Goal: Task Accomplishment & Management: Manage account settings

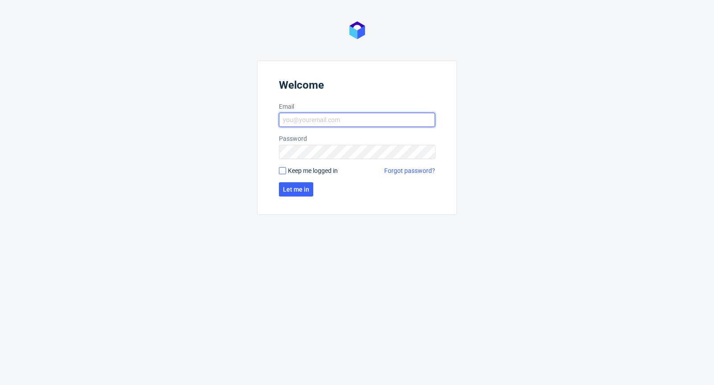
type input "michal.palasek@packhelp.com"
click at [282, 169] on input "Keep me logged in" at bounding box center [282, 170] width 7 height 7
checkbox input "true"
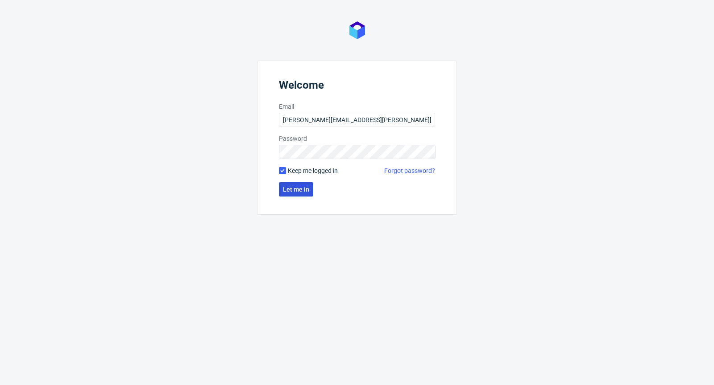
click at [287, 190] on span "Let me in" at bounding box center [296, 189] width 26 height 6
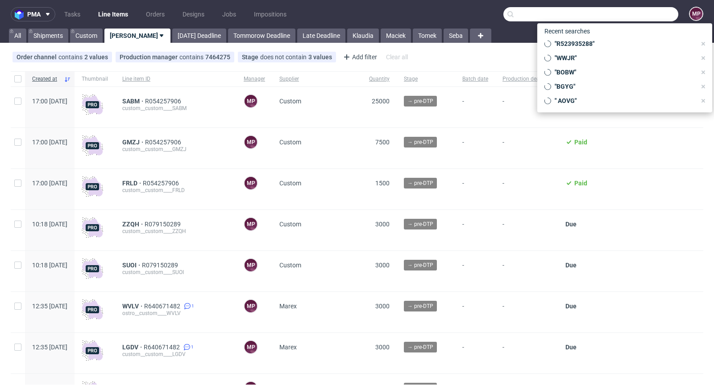
click at [626, 13] on input "text" at bounding box center [590, 14] width 175 height 14
paste input "JYRA"
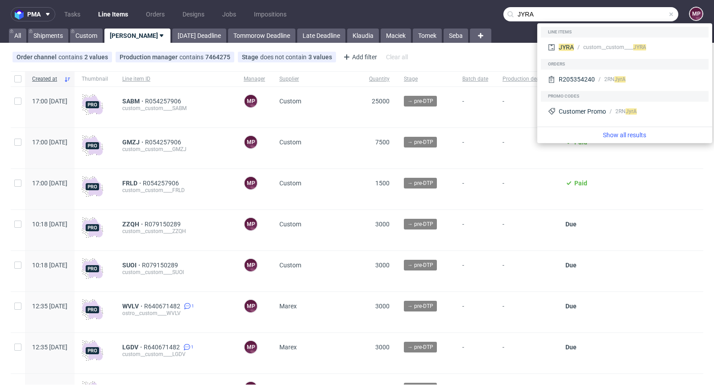
type input "JYRA"
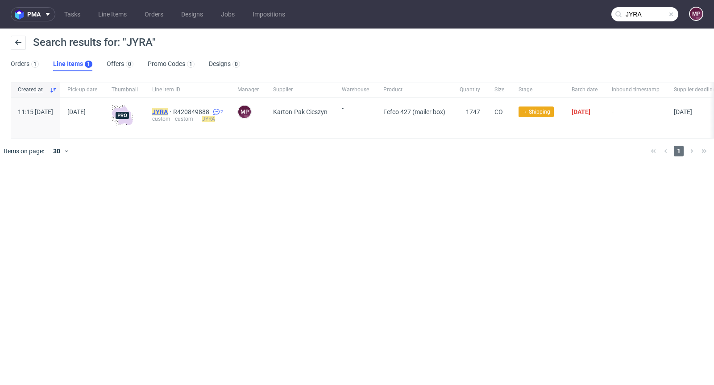
click at [168, 109] on mark "JYRA" at bounding box center [160, 111] width 16 height 7
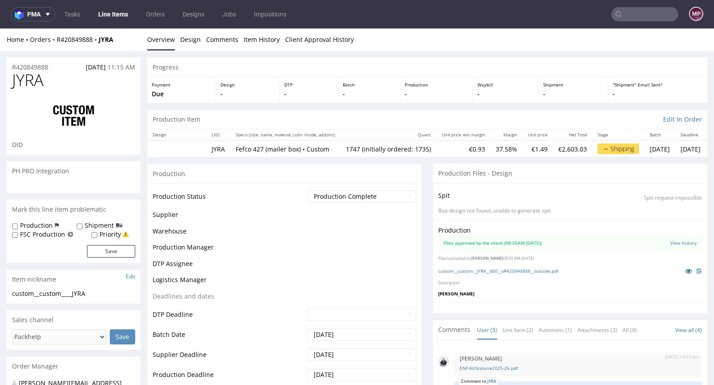
scroll to position [5, 0]
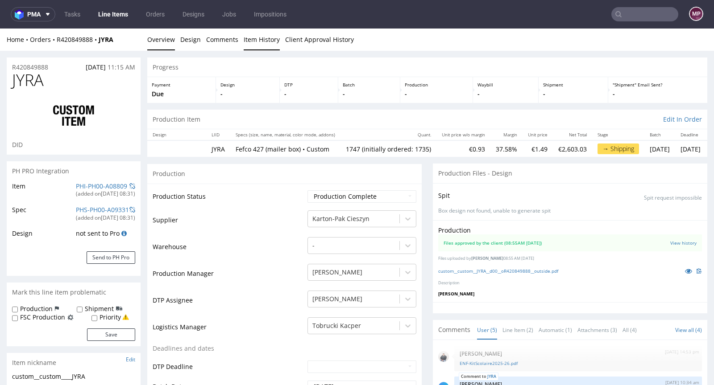
click at [268, 44] on link "Item History" at bounding box center [261, 40] width 36 height 22
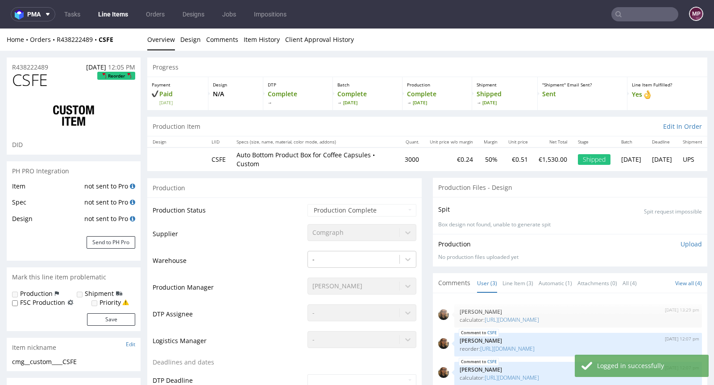
select select "done"
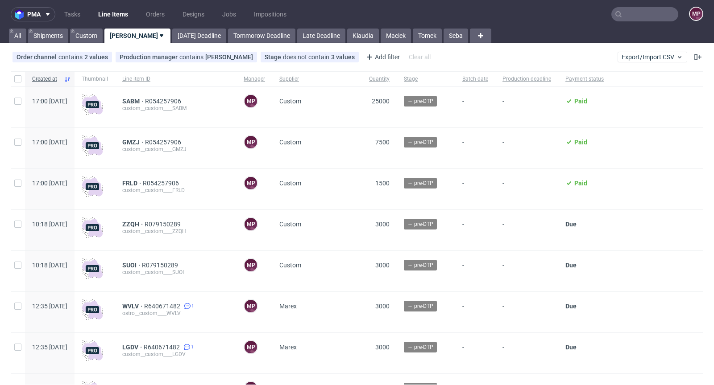
click at [660, 13] on input "text" at bounding box center [644, 14] width 67 height 14
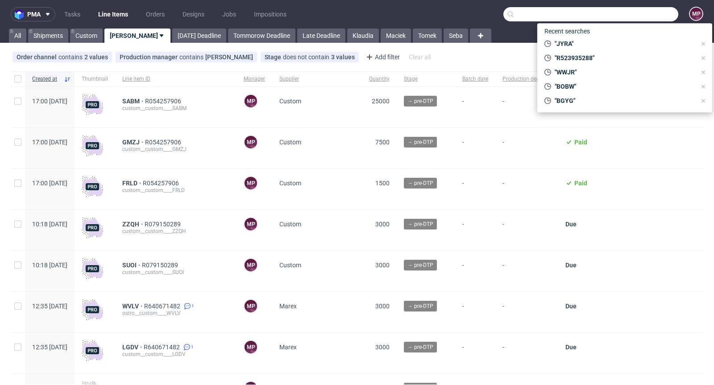
paste input "IRRT"
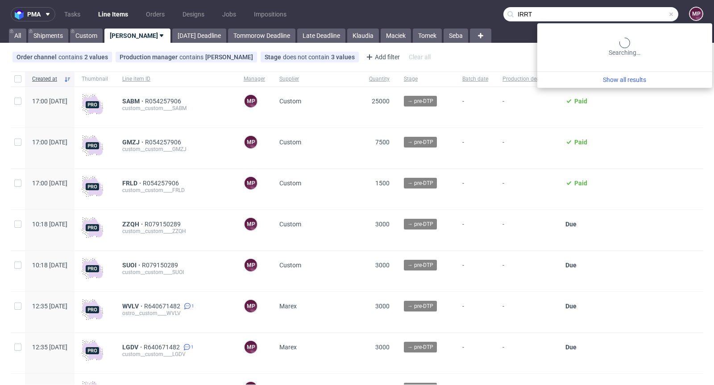
type input "IRRT"
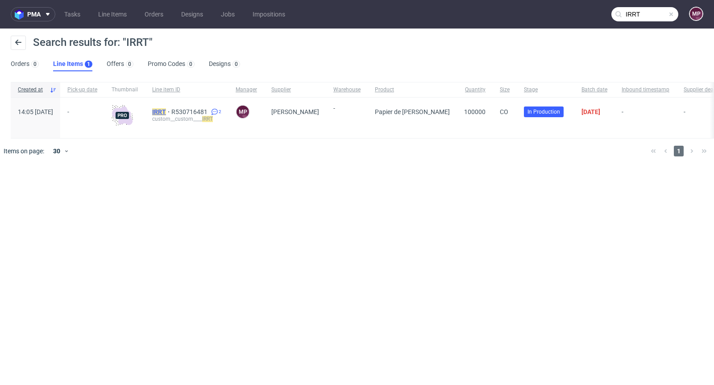
click at [166, 111] on mark "IRRT" at bounding box center [159, 111] width 14 height 7
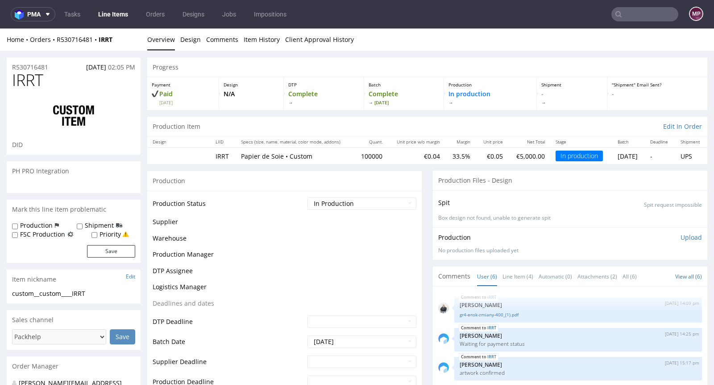
scroll to position [25, 0]
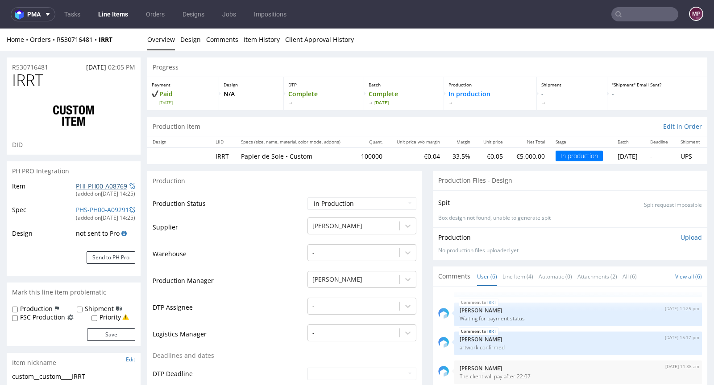
click at [97, 183] on link "PHI-PH00-A08769" at bounding box center [101, 186] width 51 height 8
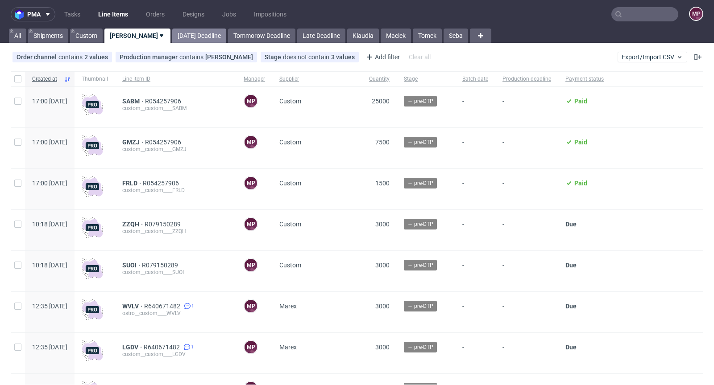
click at [177, 38] on link "[DATE] Deadline" at bounding box center [199, 36] width 54 height 14
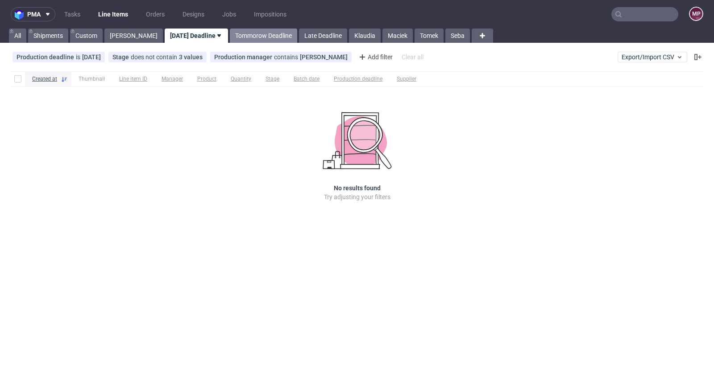
click at [235, 34] on link "Tommorow Deadline" at bounding box center [263, 36] width 67 height 14
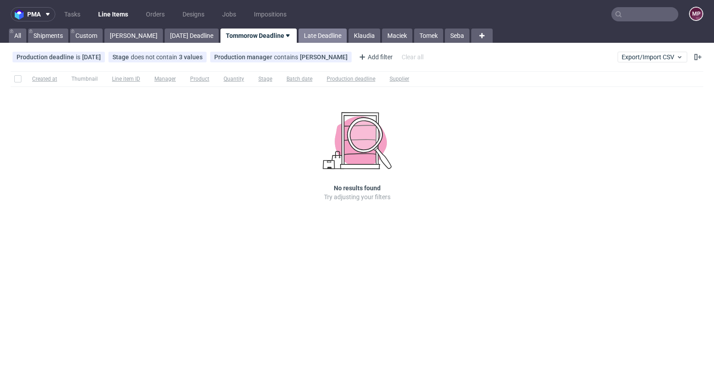
click at [298, 35] on link "Late Deadline" at bounding box center [322, 36] width 48 height 14
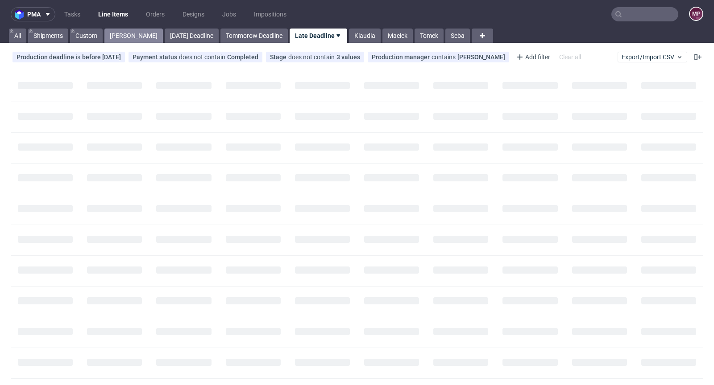
click at [121, 36] on link "[PERSON_NAME]" at bounding box center [133, 36] width 58 height 14
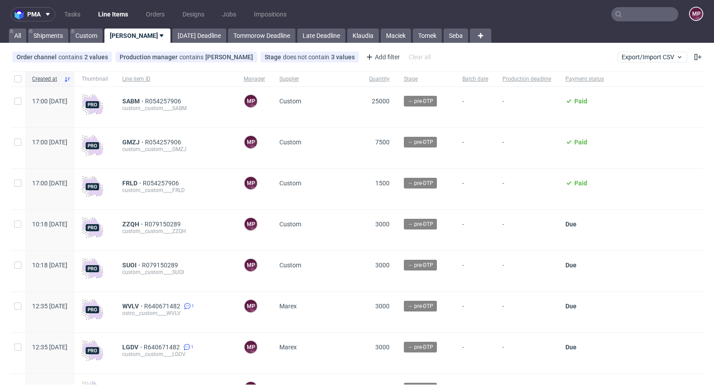
click at [626, 18] on input "text" at bounding box center [644, 14] width 67 height 14
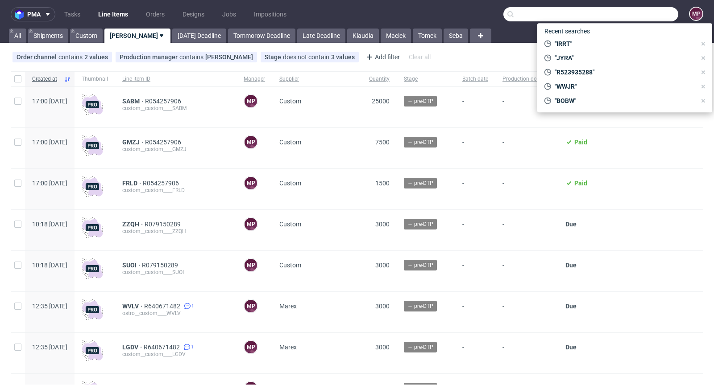
paste input "NZRG"
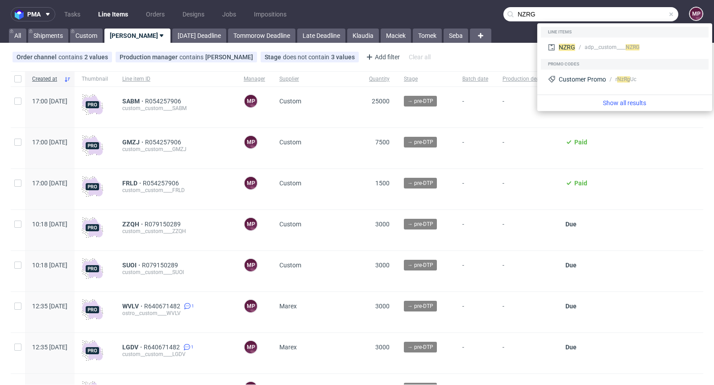
type input "NZRG"
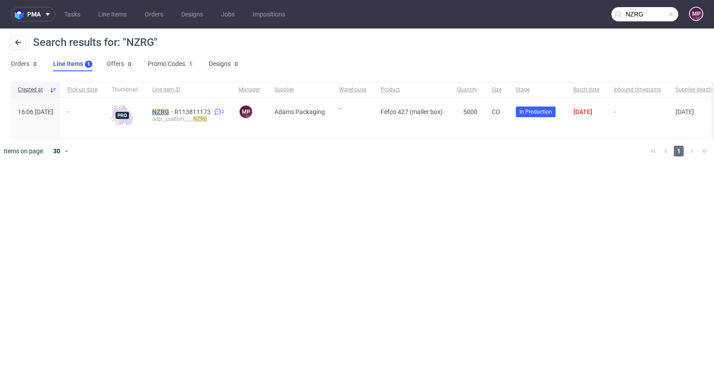
click at [169, 113] on mark "NZRG" at bounding box center [160, 111] width 17 height 7
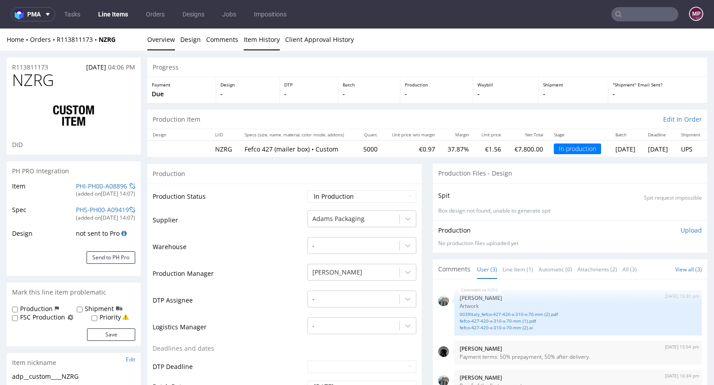
click at [263, 38] on link "Item History" at bounding box center [261, 40] width 36 height 22
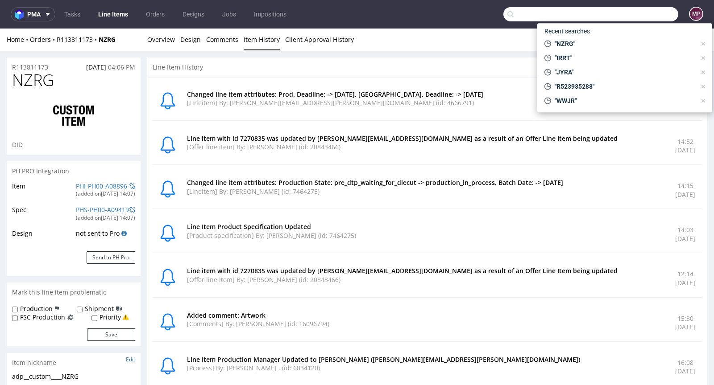
click at [633, 11] on input "text" at bounding box center [590, 14] width 175 height 14
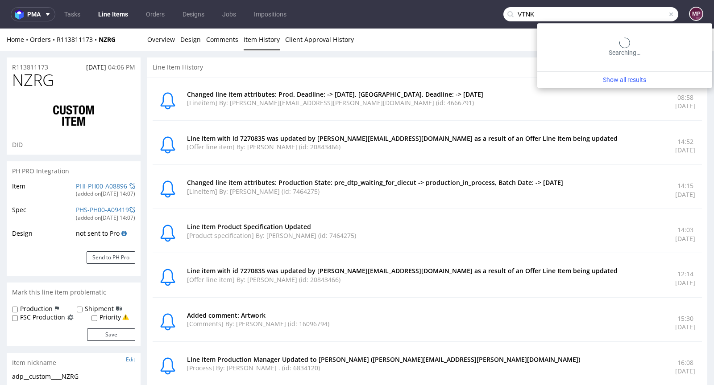
type input "VTNK"
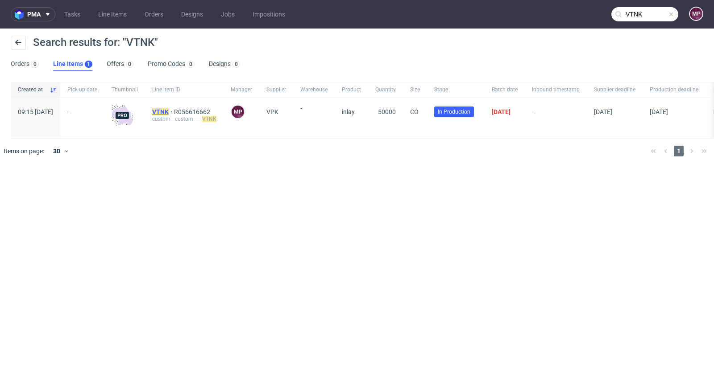
click at [169, 110] on mark "VTNK" at bounding box center [160, 111] width 17 height 7
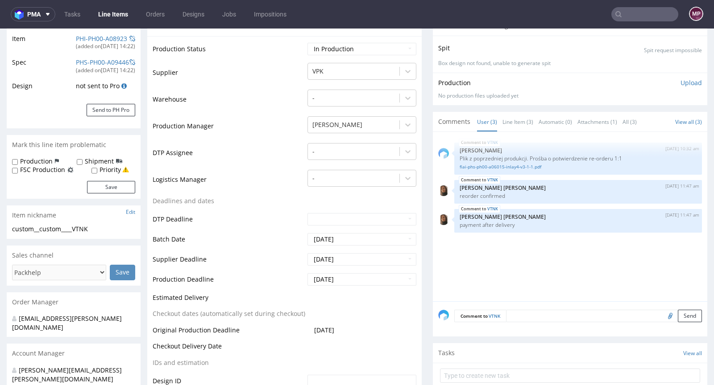
scroll to position [206, 0]
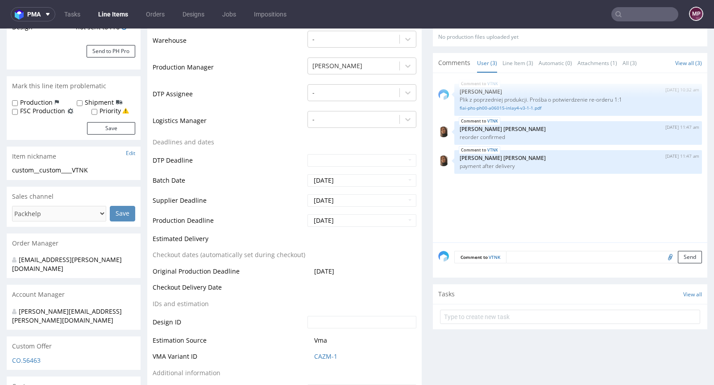
click at [627, 17] on input "text" at bounding box center [644, 14] width 67 height 14
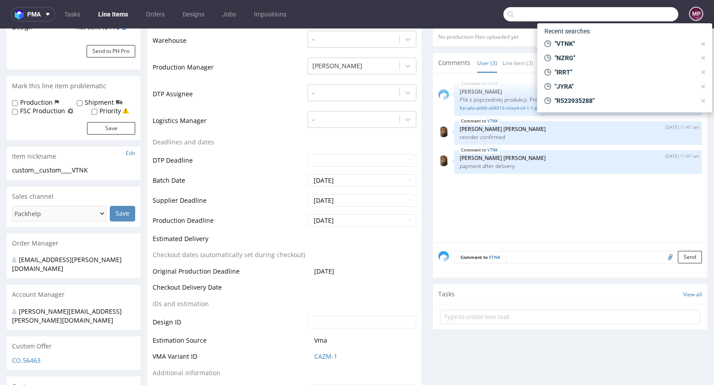
paste input "RLGM"
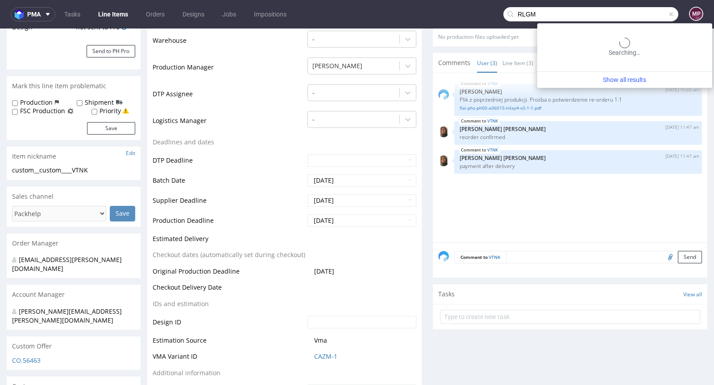
type input "RLGM"
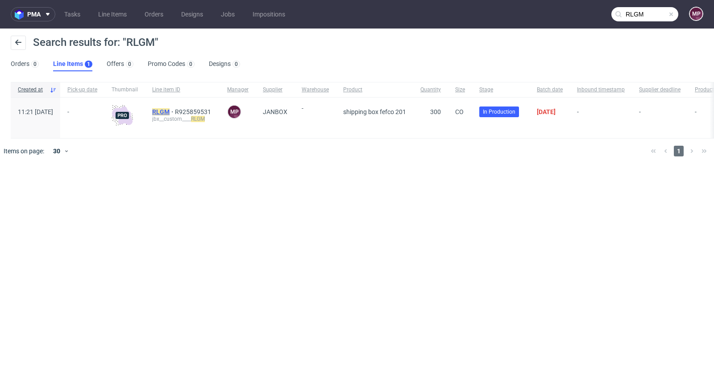
click at [169, 112] on mark "RLGM" at bounding box center [160, 111] width 17 height 7
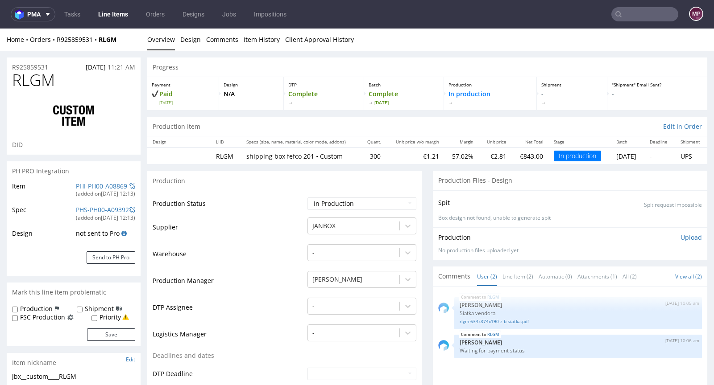
scroll to position [202, 0]
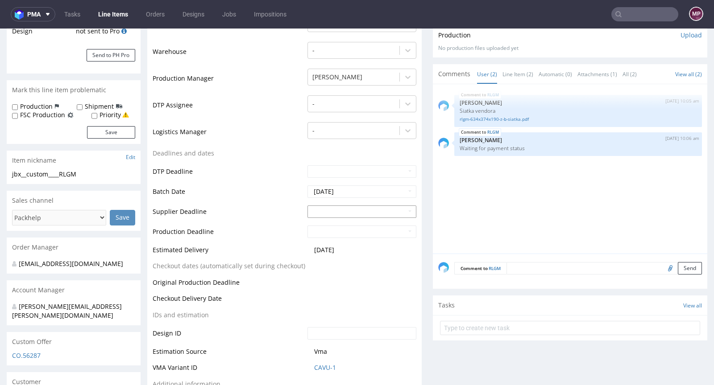
click at [323, 213] on input "text" at bounding box center [361, 212] width 109 height 12
click at [394, 107] on th at bounding box center [394, 103] width 13 height 13
click at [321, 139] on td "8" at bounding box center [327, 143] width 14 height 13
type input "2025-09-08"
click at [339, 231] on input "text" at bounding box center [361, 232] width 109 height 12
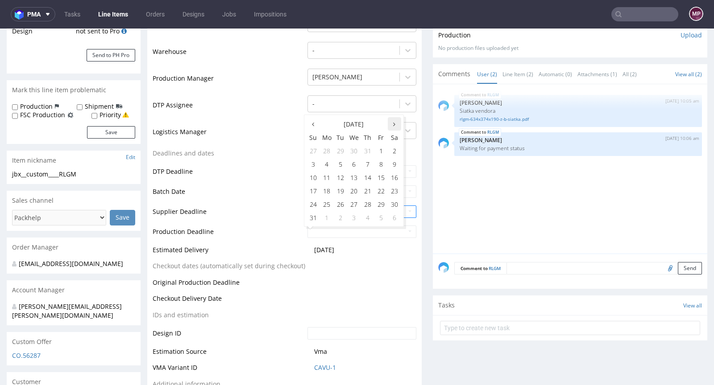
click at [393, 126] on icon at bounding box center [394, 124] width 2 height 6
click at [351, 162] on td "10" at bounding box center [354, 163] width 14 height 13
type input "2025-09-10"
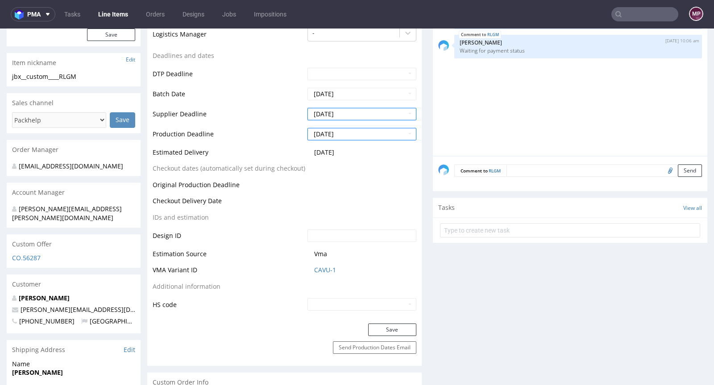
scroll to position [322, 0]
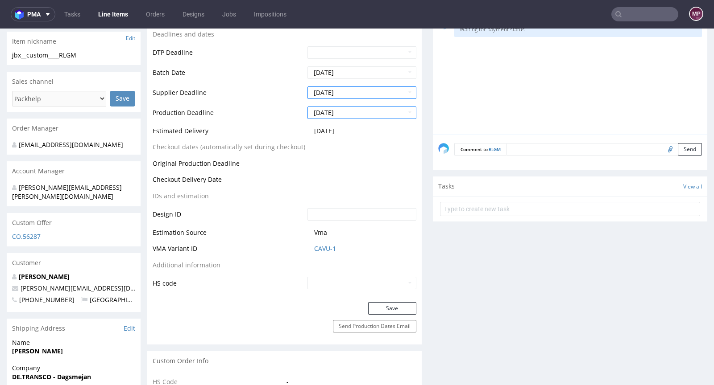
click at [387, 301] on div "Production Status Waiting for Artwork Waiting for Diecut Waiting for Mockup Wai…" at bounding box center [284, 85] width 274 height 433
click at [386, 302] on button "Save" at bounding box center [392, 308] width 48 height 12
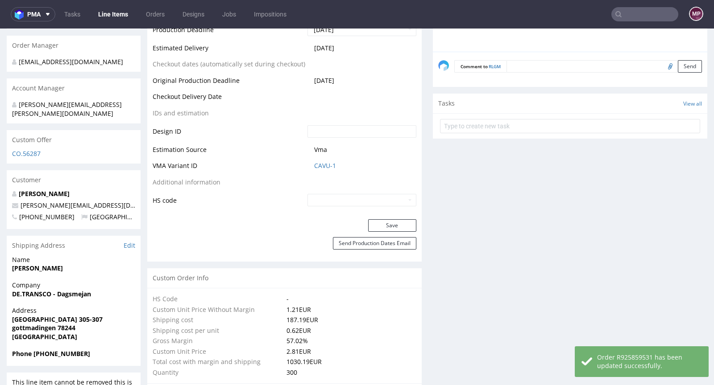
scroll to position [0, 0]
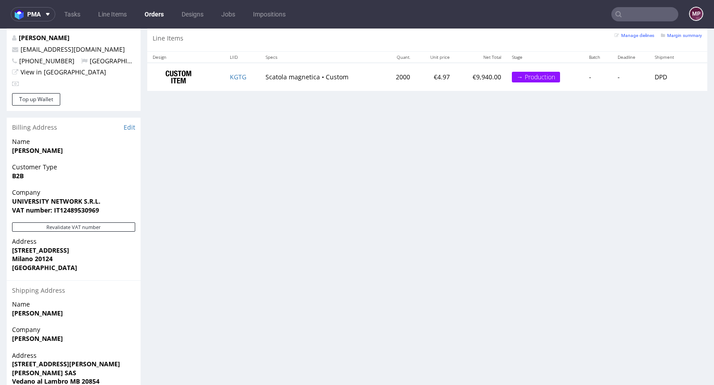
scroll to position [446, 0]
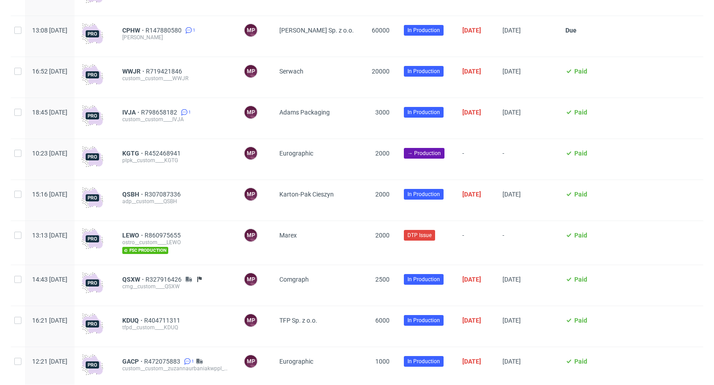
scroll to position [1300, 0]
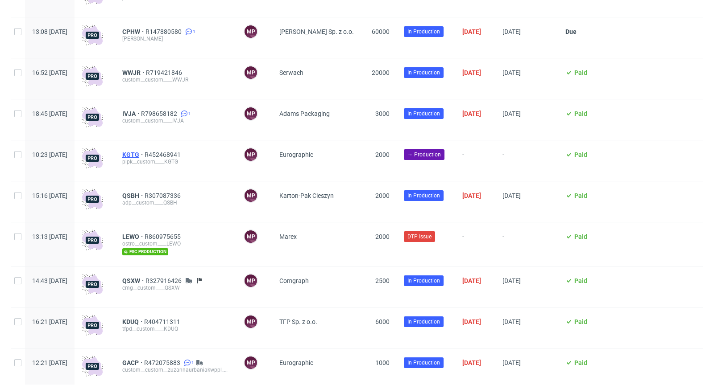
click at [144, 158] on span "KGTG" at bounding box center [133, 154] width 22 height 7
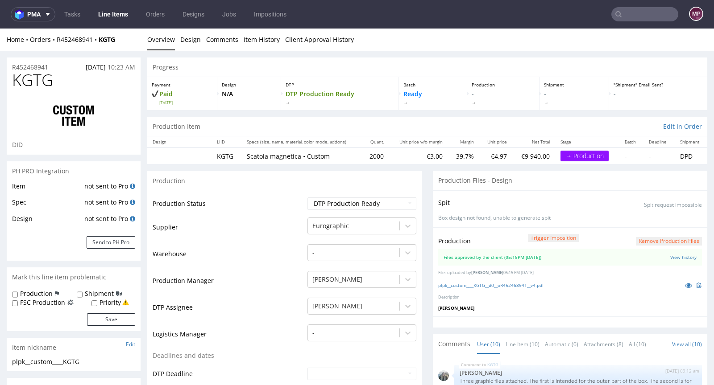
scroll to position [404, 0]
click at [685, 283] on icon at bounding box center [688, 285] width 7 height 6
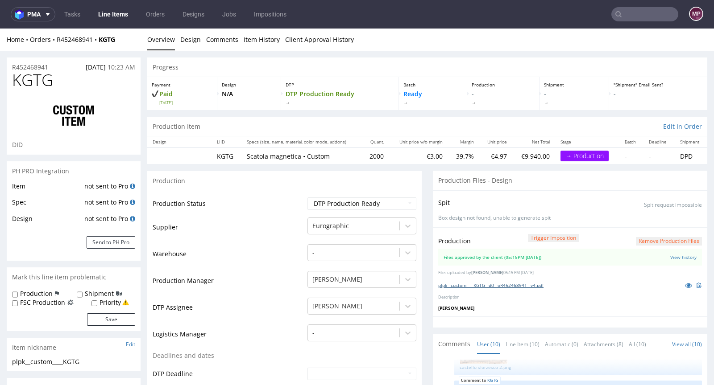
click at [503, 283] on link "plpk__custom____KGTG__d0__oR452468941__v4.pdf" at bounding box center [490, 285] width 105 height 6
drag, startPoint x: 382, startPoint y: 155, endPoint x: 362, endPoint y: 155, distance: 20.1
click at [362, 155] on td "2000" at bounding box center [375, 156] width 27 height 17
copy td "2000"
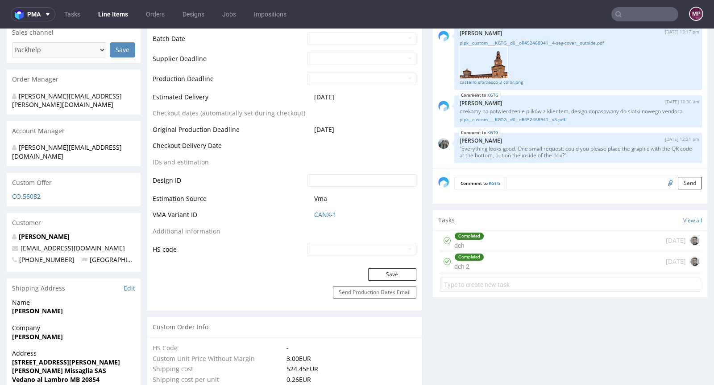
scroll to position [380, 0]
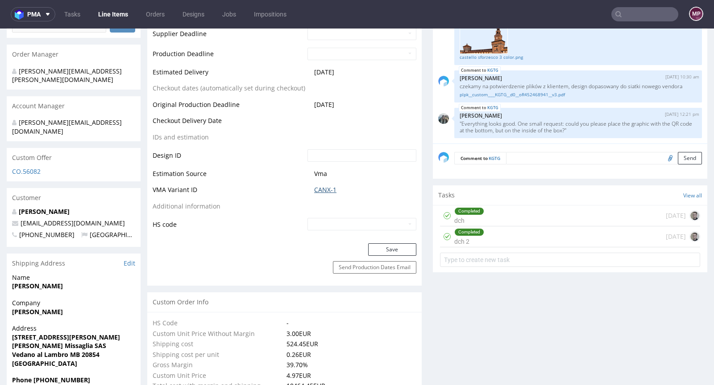
click at [322, 190] on link "CANX-1" at bounding box center [325, 190] width 22 height 9
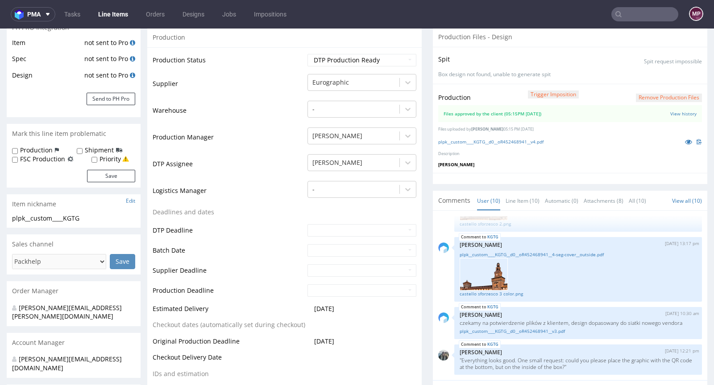
scroll to position [0, 0]
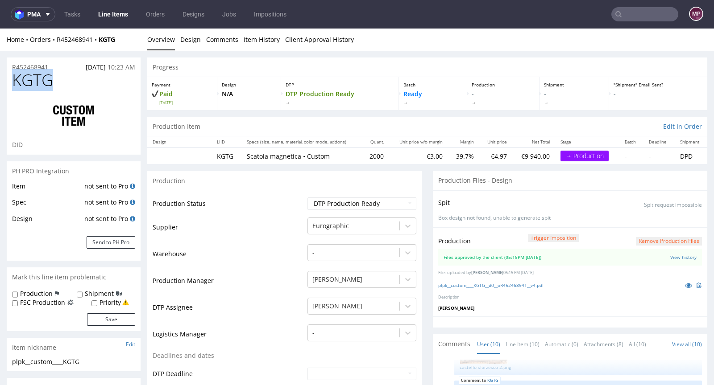
drag, startPoint x: 63, startPoint y: 77, endPoint x: 12, endPoint y: 79, distance: 51.3
click at [12, 79] on h1 "KGTG" at bounding box center [73, 80] width 123 height 18
copy span "KGTG"
click at [58, 64] on div "R452468941 28.07.2025 10:23 AM" at bounding box center [74, 65] width 134 height 14
drag, startPoint x: 55, startPoint y: 66, endPoint x: 11, endPoint y: 66, distance: 43.7
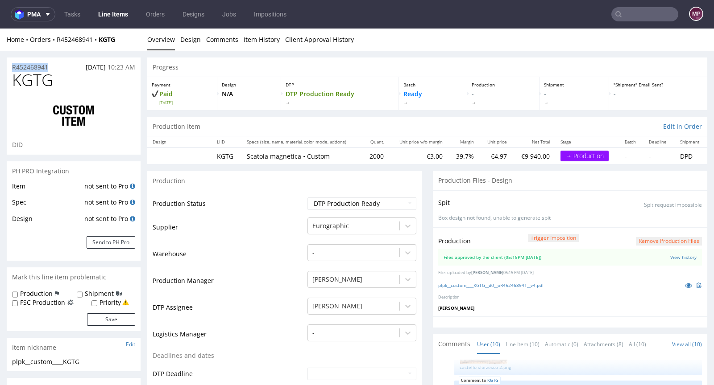
click at [11, 66] on div "R452468941 28.07.2025 10:23 AM" at bounding box center [74, 65] width 134 height 14
copy p "R452468941"
click at [343, 202] on select "Waiting for Artwork Waiting for Diecut Waiting for Mockup Waiting for DTP Waiti…" at bounding box center [361, 204] width 109 height 12
select select "production_in_process"
click at [307, 198] on select "Waiting for Artwork Waiting for Diecut Waiting for Mockup Waiting for DTP Waiti…" at bounding box center [361, 204] width 109 height 12
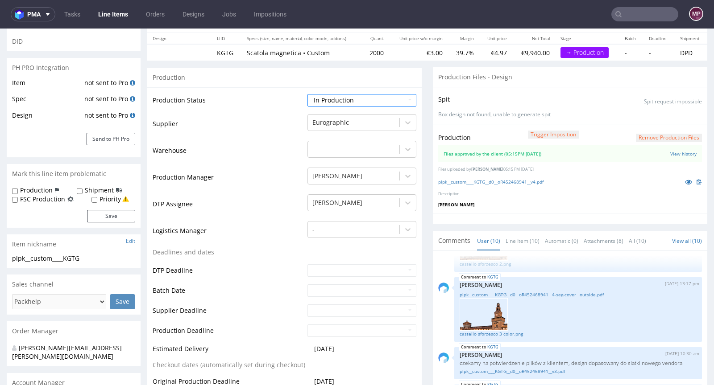
scroll to position [179, 0]
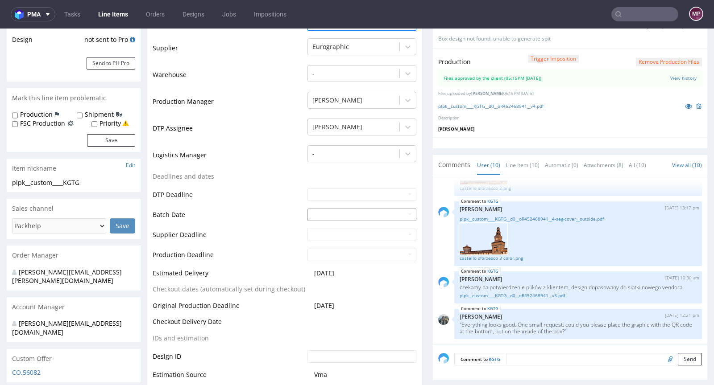
click at [317, 211] on input "text" at bounding box center [361, 215] width 109 height 12
click at [343, 175] on td "19" at bounding box center [340, 173] width 13 height 13
type input "2025-08-19"
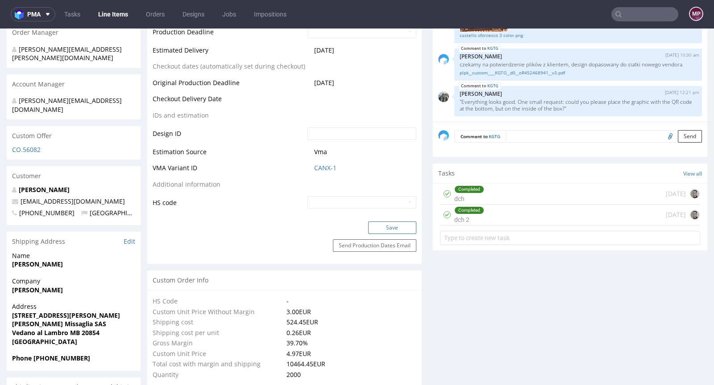
scroll to position [406, 0]
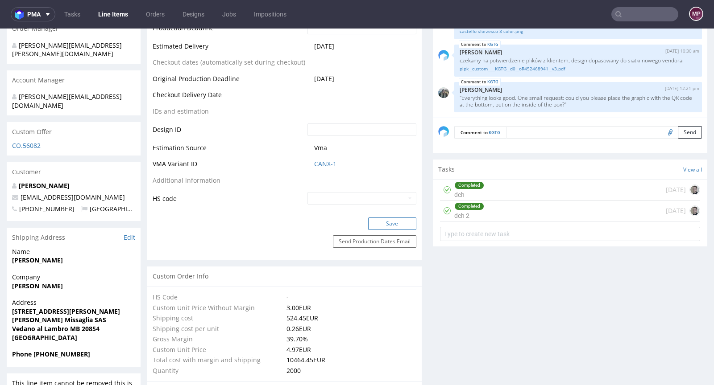
click at [392, 226] on button "Save" at bounding box center [392, 224] width 48 height 12
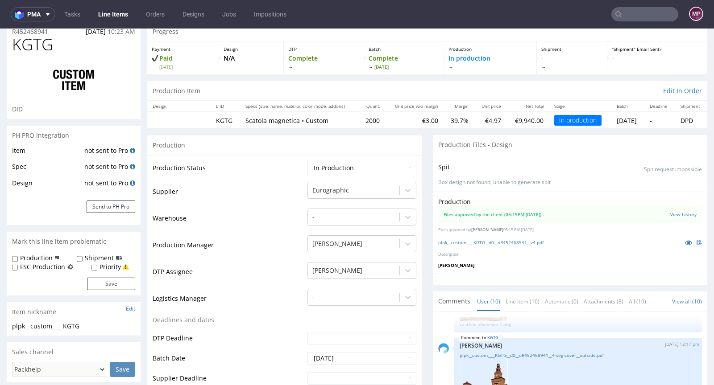
scroll to position [34, 0]
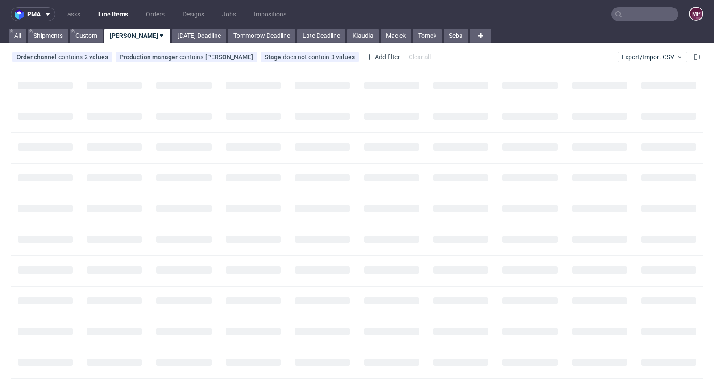
click at [636, 11] on input "text" at bounding box center [644, 14] width 67 height 14
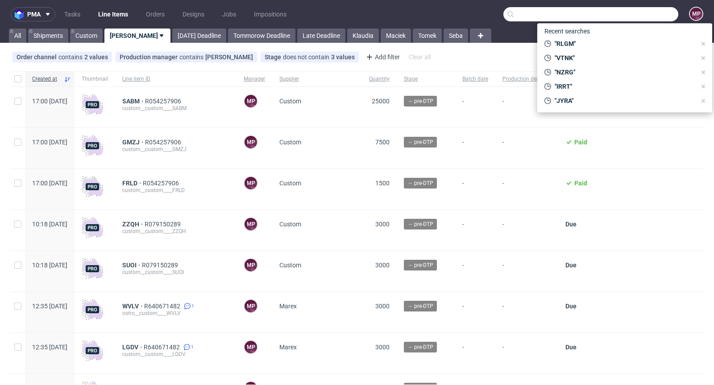
paste input "LWLJ"
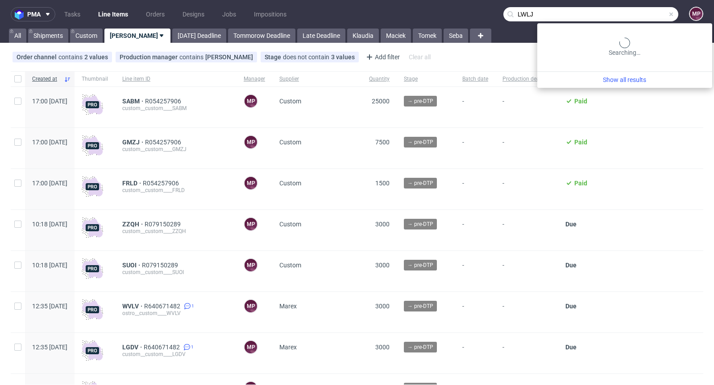
type input "LWLJ"
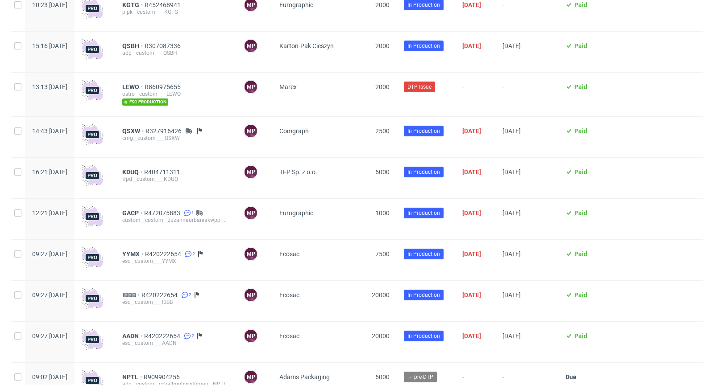
scroll to position [1358, 0]
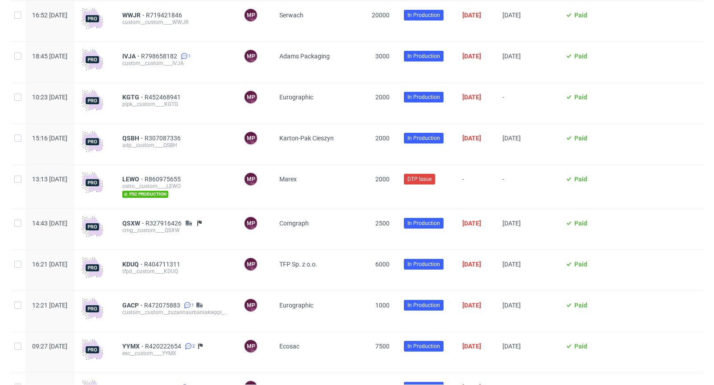
click at [153, 105] on div "plpk__custom____KGTG" at bounding box center [175, 104] width 107 height 7
click at [144, 101] on span "KGTG" at bounding box center [133, 97] width 22 height 7
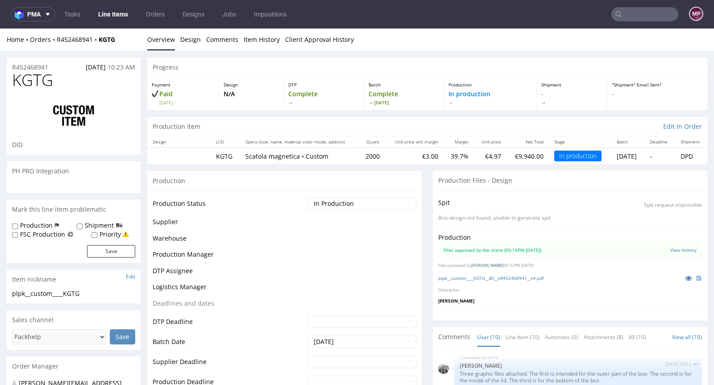
scroll to position [404, 0]
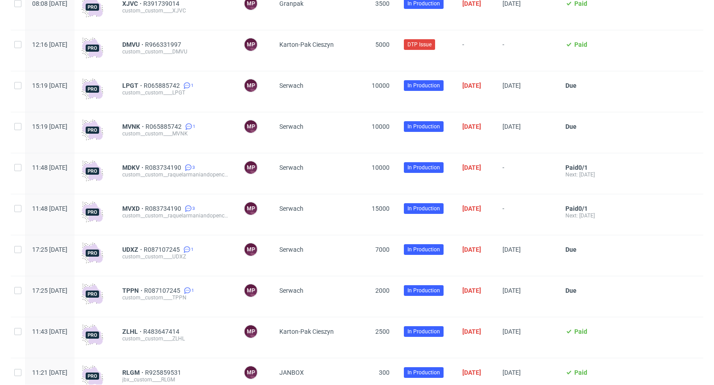
scroll to position [918, 0]
click at [145, 172] on span "MDKV" at bounding box center [133, 168] width 23 height 7
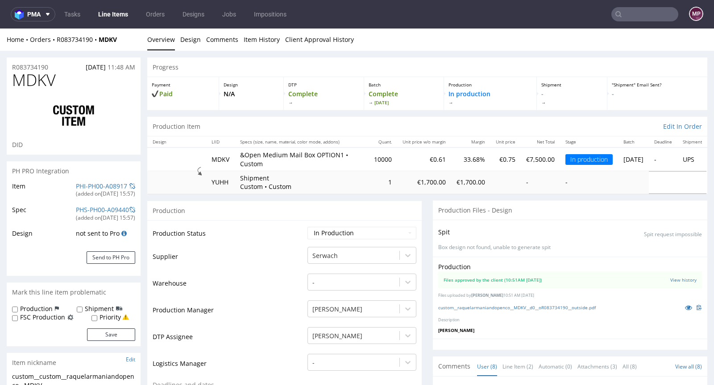
scroll to position [139, 0]
click at [112, 183] on link "PHI-PH00-A08917" at bounding box center [101, 186] width 51 height 8
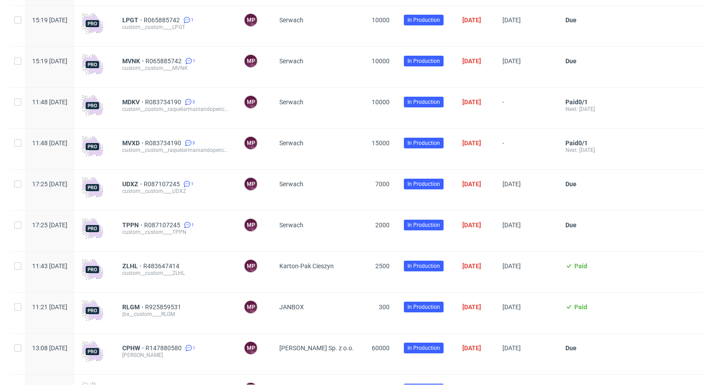
scroll to position [937, 0]
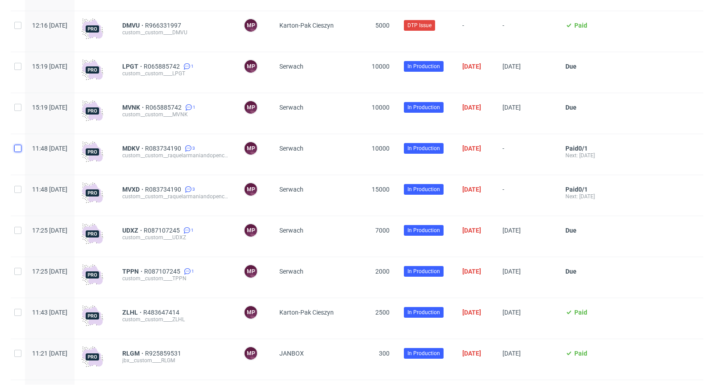
click at [15, 152] on input "checkbox" at bounding box center [17, 148] width 7 height 7
checkbox input "true"
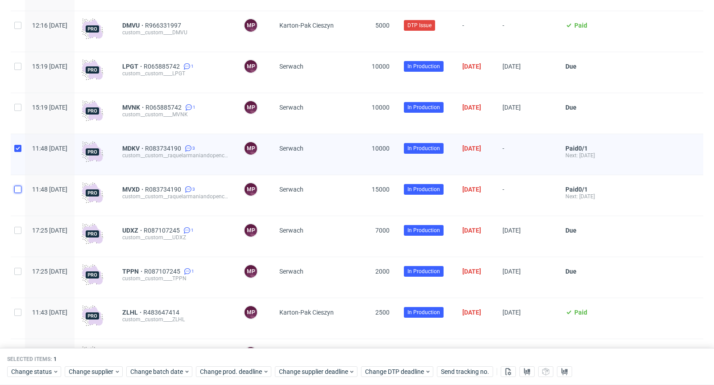
click at [18, 193] on input "checkbox" at bounding box center [17, 189] width 7 height 7
checkbox input "true"
click at [321, 376] on span "Change supplier deadline" at bounding box center [314, 372] width 70 height 9
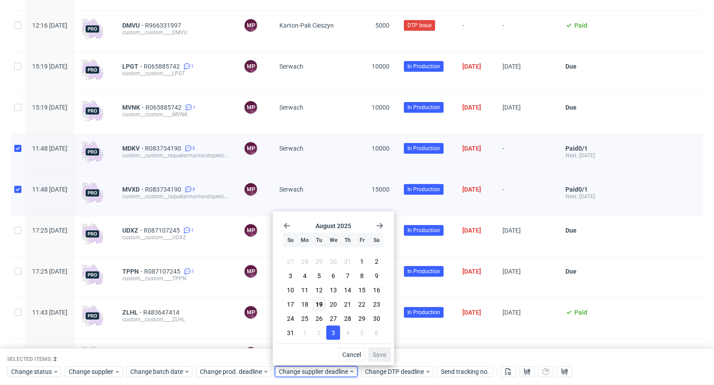
click at [331, 332] on span "3" at bounding box center [333, 333] width 4 height 9
click at [383, 355] on span "Save" at bounding box center [379, 355] width 14 height 6
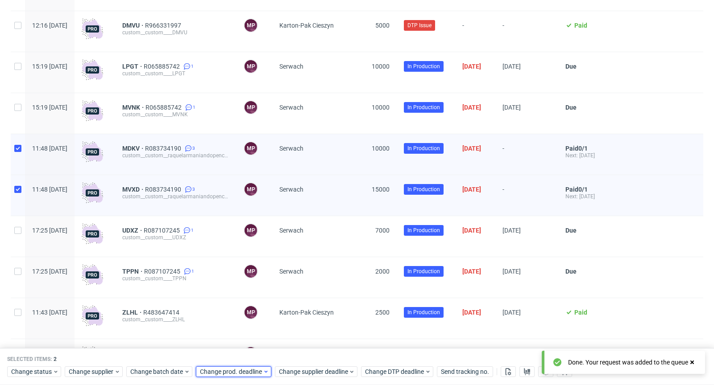
click at [239, 374] on span "Change prod. deadline" at bounding box center [231, 372] width 63 height 9
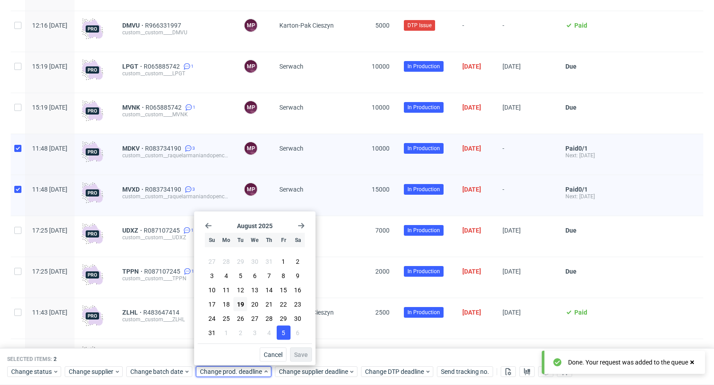
click at [282, 334] on span "5" at bounding box center [283, 333] width 4 height 9
click at [298, 352] on span "Save" at bounding box center [301, 355] width 14 height 6
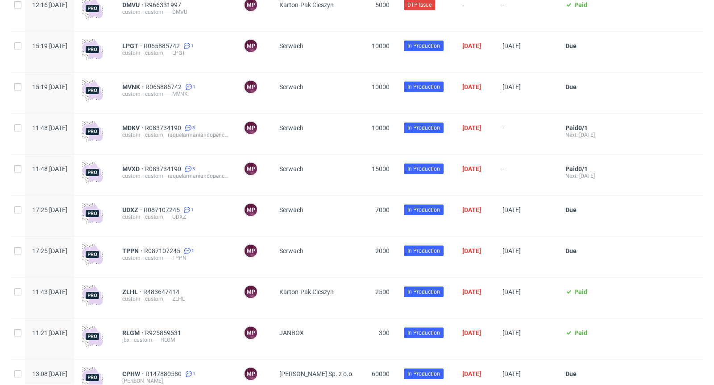
scroll to position [917, 0]
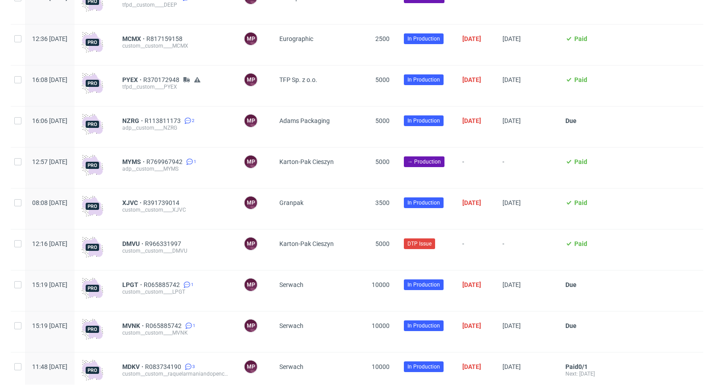
scroll to position [707, 0]
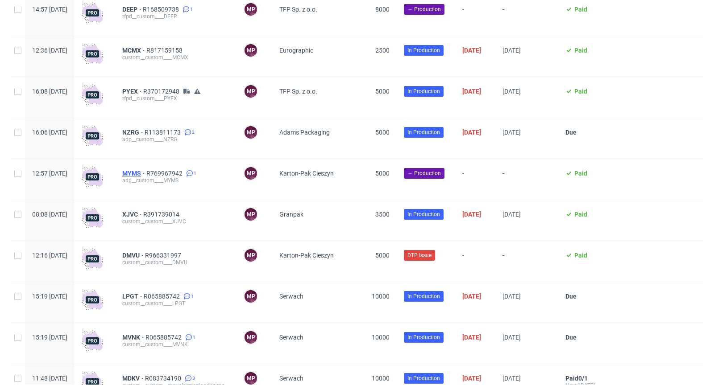
click at [146, 177] on span "MYMS" at bounding box center [134, 173] width 24 height 7
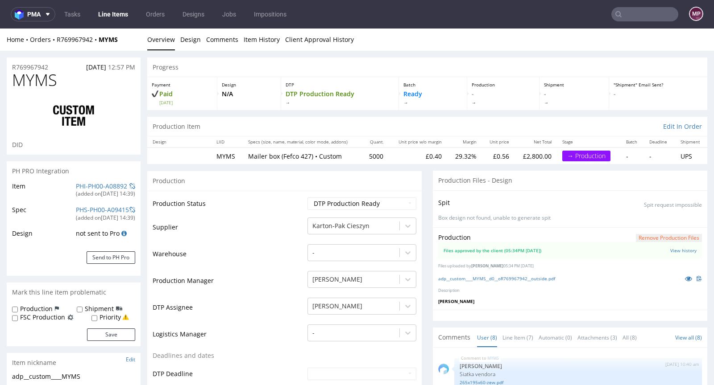
scroll to position [112, 0]
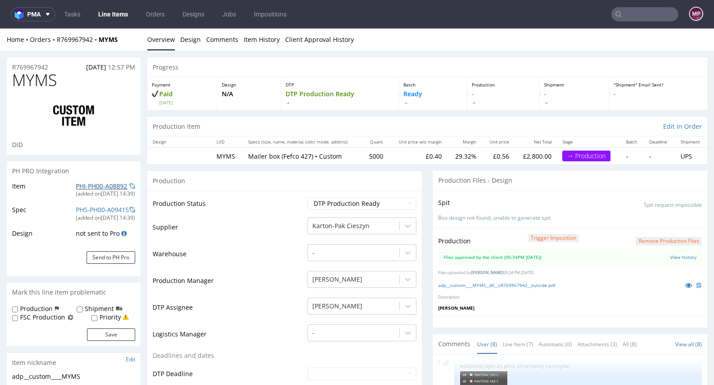
click at [101, 186] on link "PHI-PH00-A08892" at bounding box center [101, 186] width 51 height 8
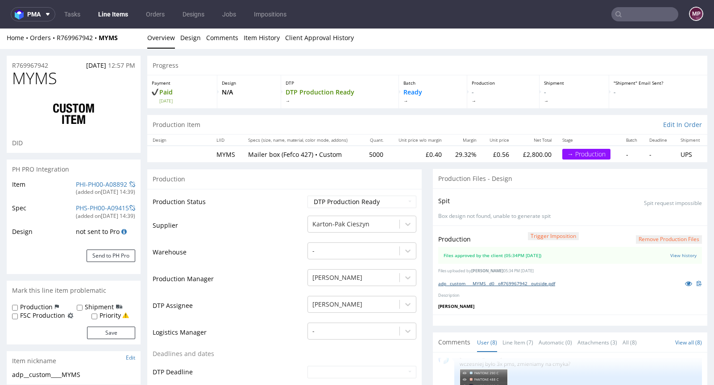
click at [476, 281] on link "adp__custom____MYMS__d0__oR769967942__outside.pdf" at bounding box center [496, 284] width 117 height 6
click at [100, 206] on link "PHS-PH00-A09415" at bounding box center [102, 208] width 53 height 8
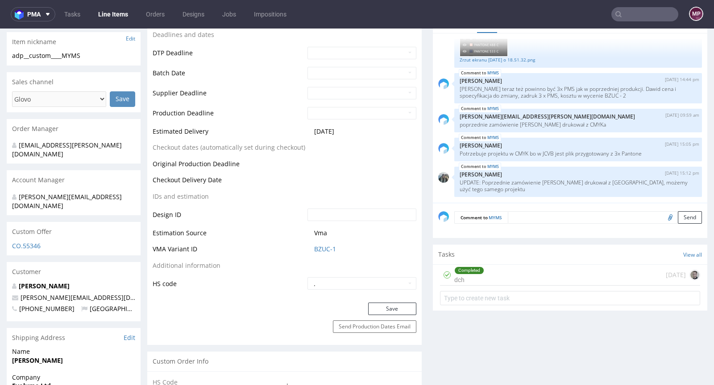
scroll to position [0, 0]
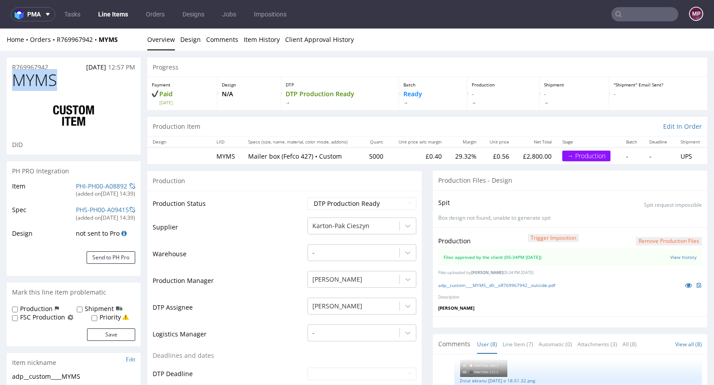
drag, startPoint x: 64, startPoint y: 78, endPoint x: 10, endPoint y: 74, distance: 54.1
click at [10, 74] on div "MYMS DID" at bounding box center [74, 112] width 134 height 83
drag, startPoint x: 56, startPoint y: 66, endPoint x: 12, endPoint y: 66, distance: 43.7
click at [12, 66] on div "R769967942 05.08.2025 12:57 PM" at bounding box center [74, 65] width 134 height 14
copy p "R769967942"
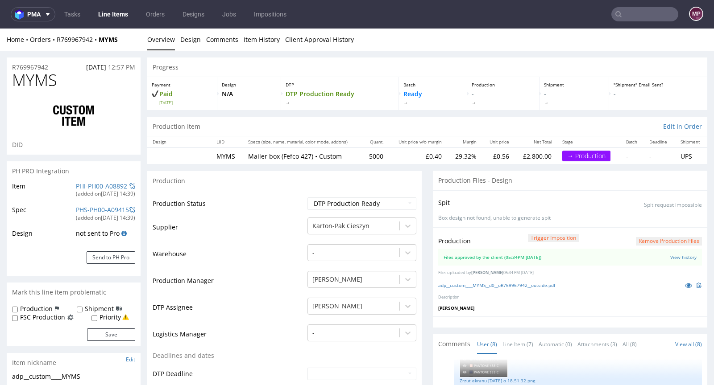
click at [39, 79] on span "MYMS" at bounding box center [34, 80] width 45 height 18
drag, startPoint x: 63, startPoint y: 80, endPoint x: 7, endPoint y: 80, distance: 56.2
click at [7, 80] on div "MYMS DID" at bounding box center [74, 112] width 134 height 83
copy span "MYMS"
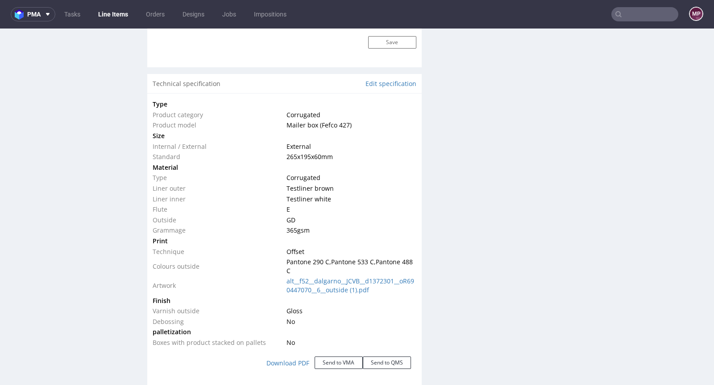
scroll to position [796, 0]
click td "Material"
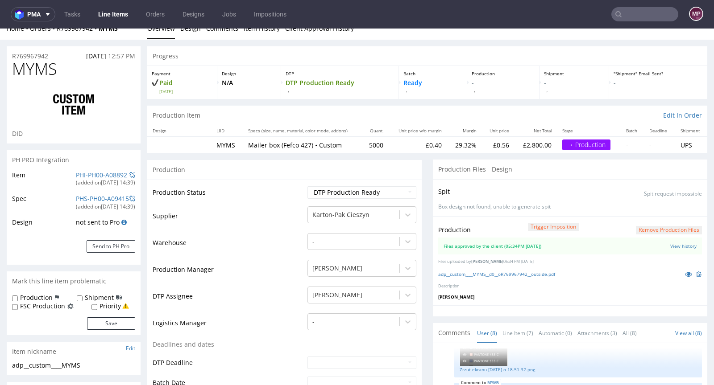
scroll to position [0, 0]
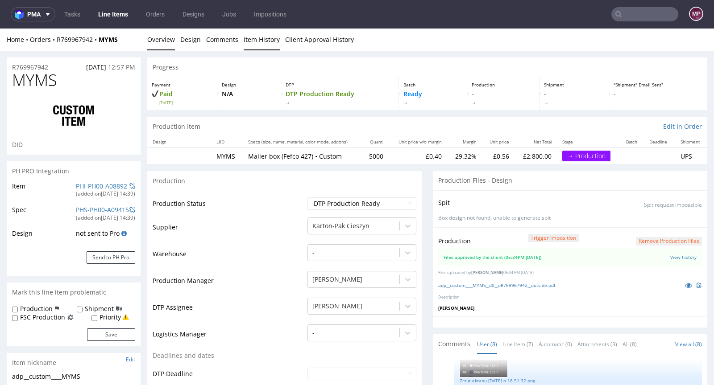
click at [261, 40] on link "Item History" at bounding box center [261, 40] width 36 height 22
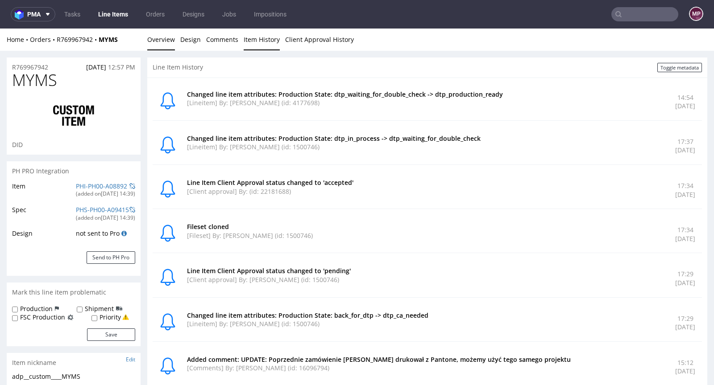
click at [158, 41] on link "Overview" at bounding box center [161, 40] width 28 height 22
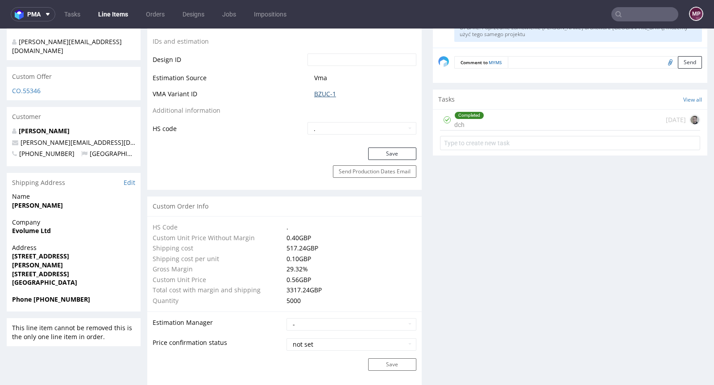
scroll to position [467, 0]
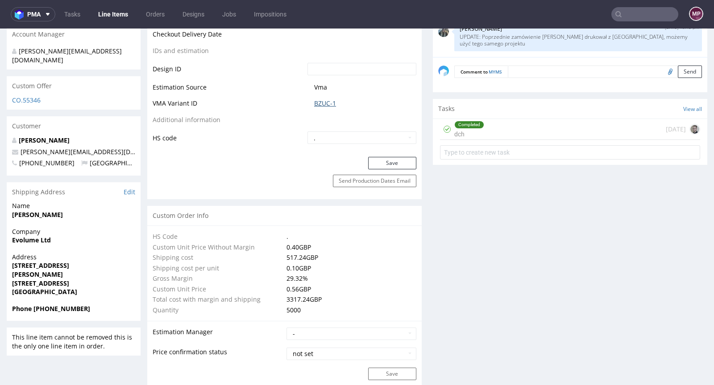
click at [318, 99] on link "BZUC-1" at bounding box center [325, 103] width 22 height 9
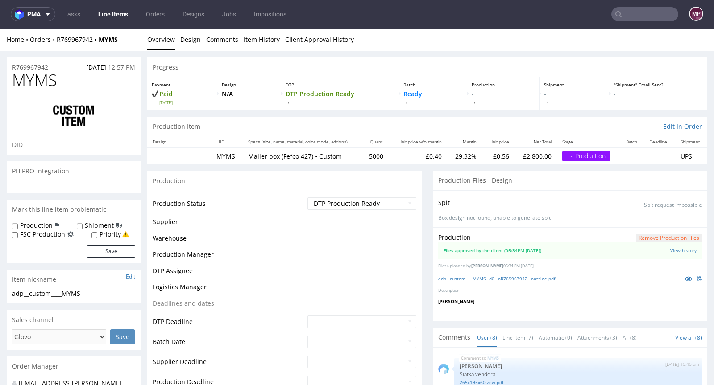
scroll to position [134, 0]
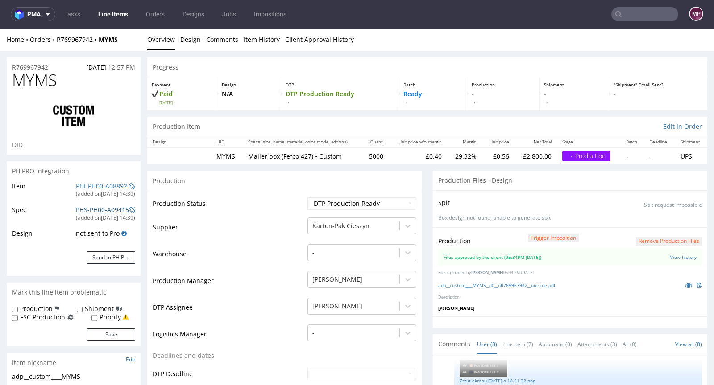
click at [95, 206] on link "PHS-PH00-A09415" at bounding box center [102, 210] width 53 height 8
click at [87, 182] on link "PHI-PH00-A08892" at bounding box center [101, 186] width 51 height 8
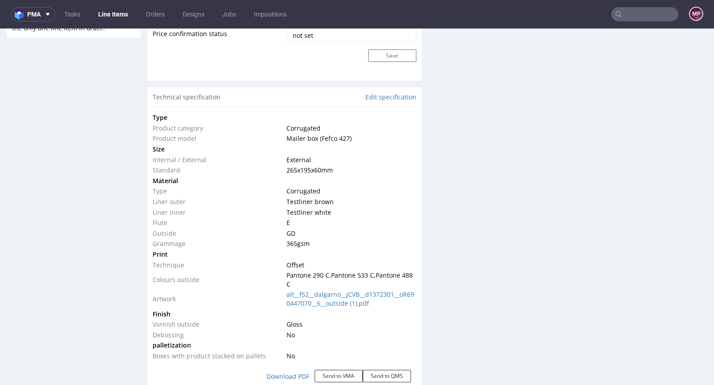
scroll to position [826, 0]
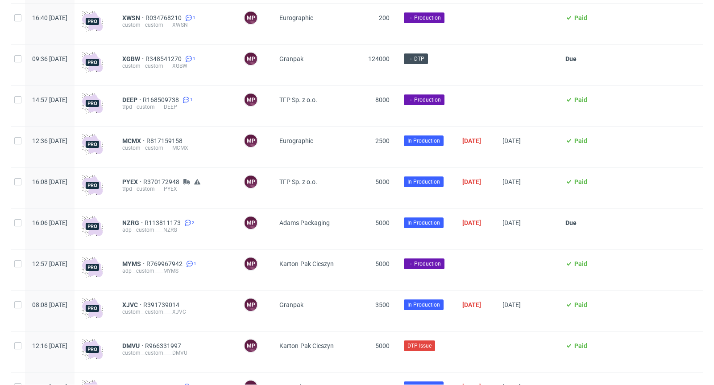
scroll to position [616, 0]
click at [143, 100] on span "DEEP" at bounding box center [132, 100] width 21 height 7
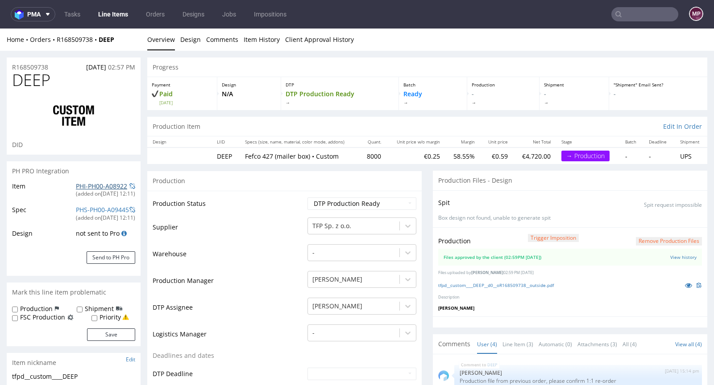
click at [114, 187] on link "PHI-PH00-A08922" at bounding box center [101, 186] width 51 height 8
click at [487, 281] on div "tfpd__custom____DEEP__d0__oR168509738__outside.pdf" at bounding box center [570, 286] width 264 height 10
click at [487, 287] on link "tfpd__custom____DEEP__d0__oR168509738__outside.pdf" at bounding box center [496, 285] width 116 height 6
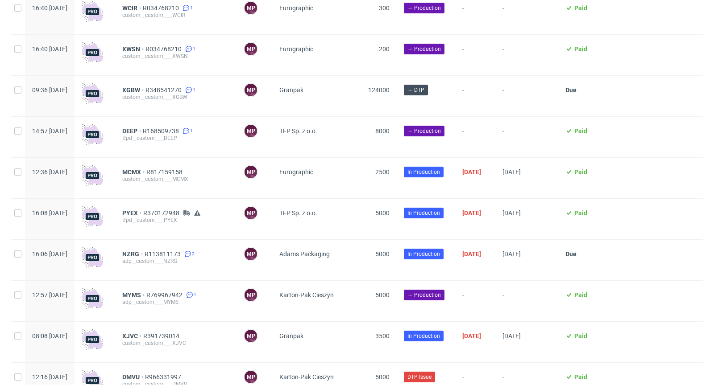
scroll to position [585, 0]
drag, startPoint x: 138, startPoint y: 89, endPoint x: 166, endPoint y: 90, distance: 28.6
click at [166, 90] on div "09:36 Fri 08.08.2025 XGBW R348541270 1 custom__custom____XGBW MP Michał Palasek…" at bounding box center [357, 96] width 692 height 41
copy div "XGBW"
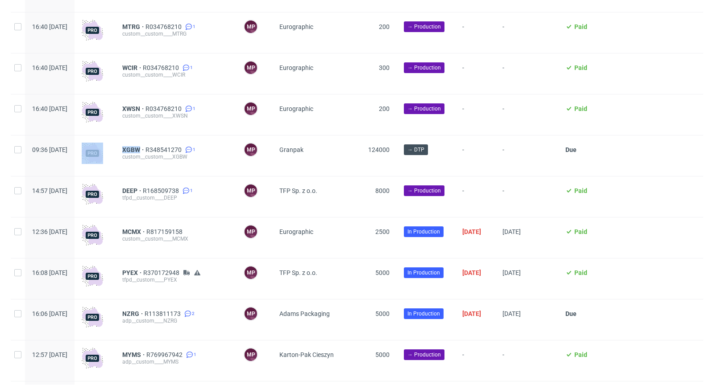
scroll to position [513, 0]
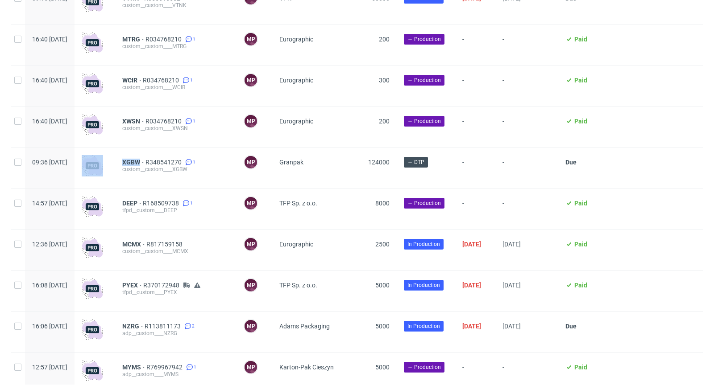
click at [144, 165] on div "XGBW R348541270 1 custom__custom____XGBW" at bounding box center [175, 168] width 121 height 41
drag, startPoint x: 146, startPoint y: 162, endPoint x: 164, endPoint y: 163, distance: 17.9
click at [164, 163] on div "XGBW R348541270 1 custom__custom____XGBW" at bounding box center [175, 168] width 121 height 41
copy span "XGBW"
click at [196, 150] on div "XGBW R348541270 1 custom__custom____XGBW" at bounding box center [175, 168] width 121 height 41
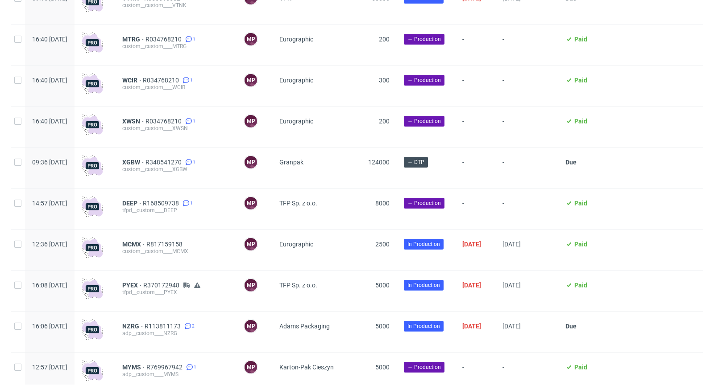
click at [174, 149] on div "XGBW R348541270 1 custom__custom____XGBW" at bounding box center [175, 168] width 121 height 41
drag, startPoint x: 173, startPoint y: 156, endPoint x: 185, endPoint y: 160, distance: 12.7
click at [185, 160] on div "XGBW R348541270 1 custom__custom____XGBW" at bounding box center [175, 168] width 121 height 41
click at [191, 184] on div "XGBW R348541270 1 custom__custom____XGBW" at bounding box center [175, 168] width 121 height 41
click at [189, 186] on div "XGBW R348541270 1 custom__custom____XGBW" at bounding box center [175, 168] width 121 height 41
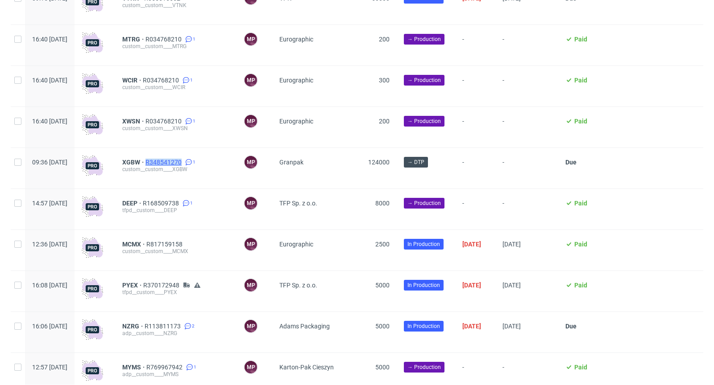
drag, startPoint x: 178, startPoint y: 154, endPoint x: 207, endPoint y: 162, distance: 30.6
click at [207, 162] on div "XGBW R348541270 1 custom__custom____XGBW" at bounding box center [175, 168] width 121 height 41
copy span "R348541270"
click at [145, 165] on span "XGBW" at bounding box center [133, 162] width 23 height 7
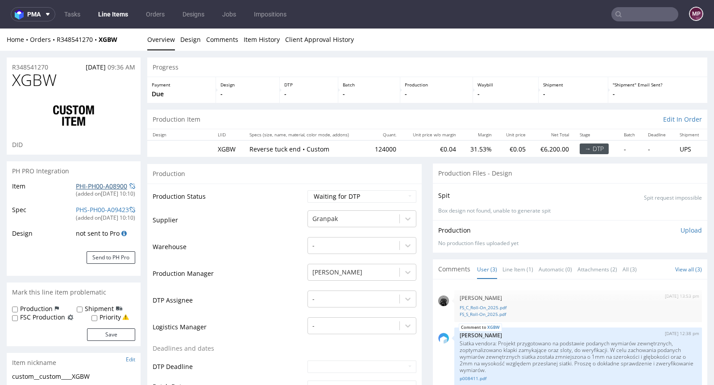
click at [104, 182] on link "PHI-PH00-A08900" at bounding box center [101, 186] width 51 height 8
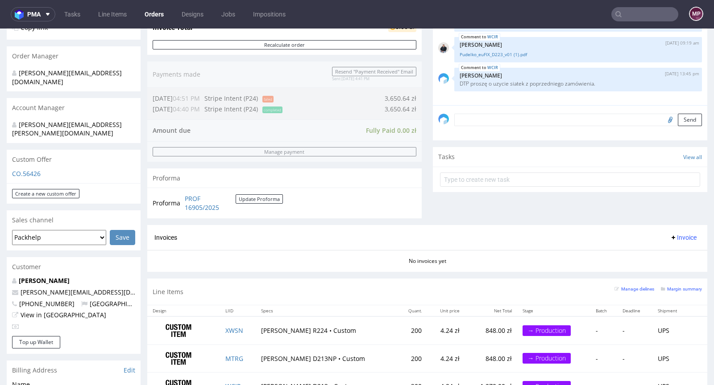
scroll to position [289, 0]
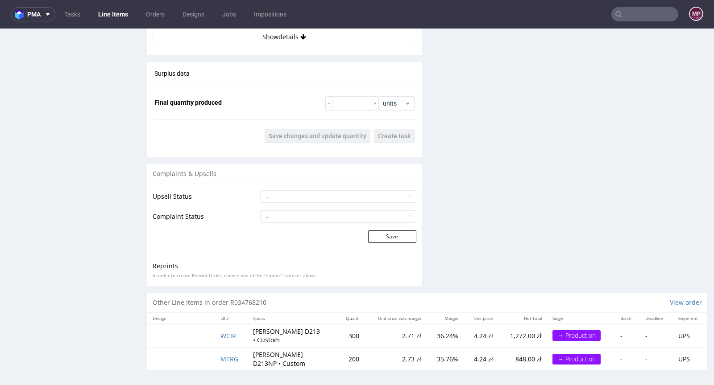
scroll to position [2, 0]
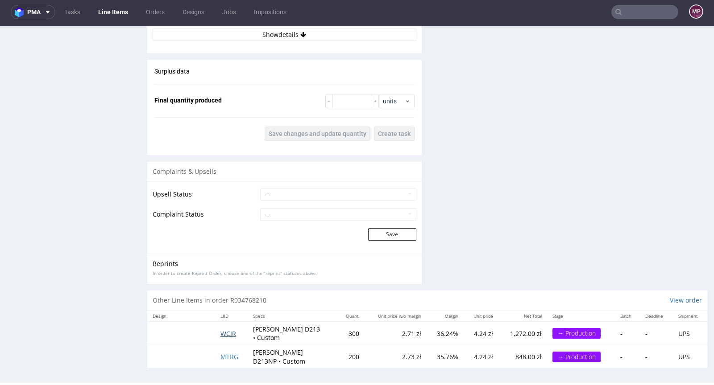
click at [226, 330] on span "WCIR" at bounding box center [228, 334] width 16 height 8
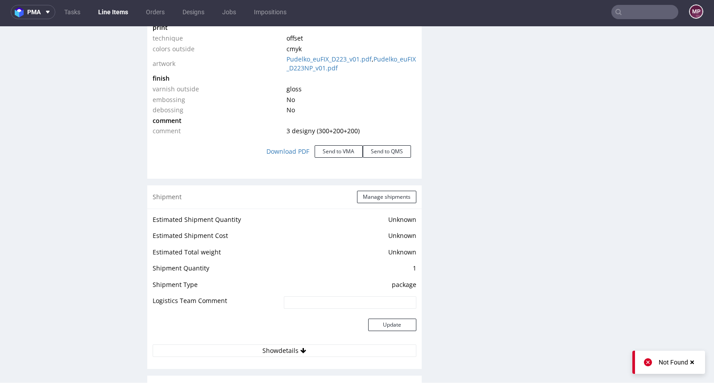
scroll to position [1244, 0]
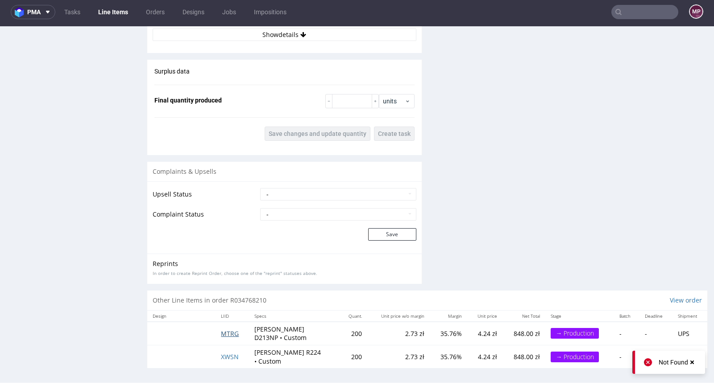
click at [230, 330] on span "MTRG" at bounding box center [230, 334] width 18 height 8
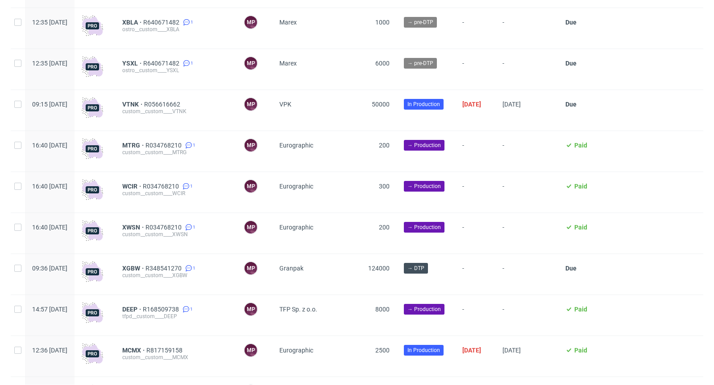
scroll to position [431, 0]
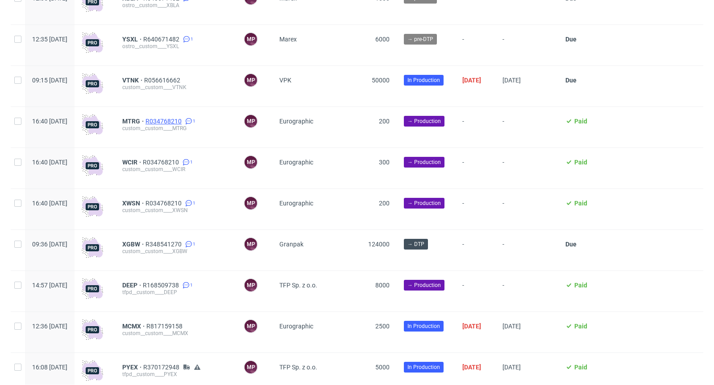
click at [183, 124] on span "R034768210" at bounding box center [164, 121] width 38 height 7
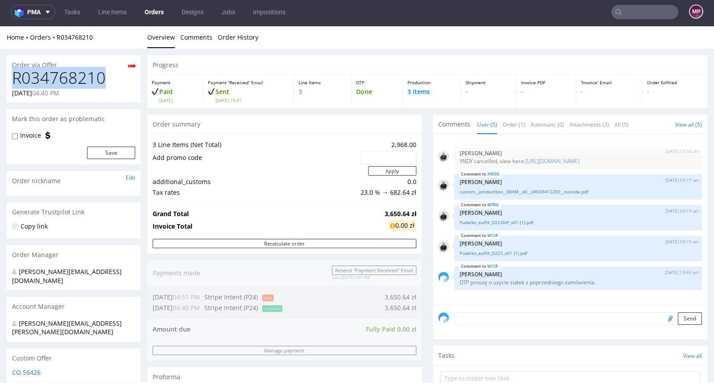
drag, startPoint x: 107, startPoint y: 82, endPoint x: 13, endPoint y: 80, distance: 93.7
click at [13, 80] on h1 "R034768210" at bounding box center [73, 78] width 123 height 18
copy h1 "R034768210"
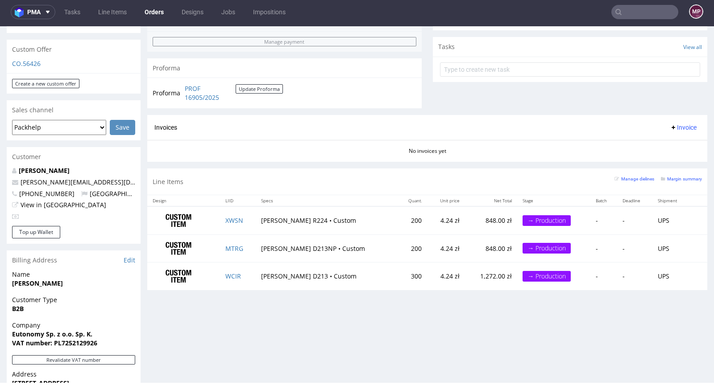
scroll to position [373, 0]
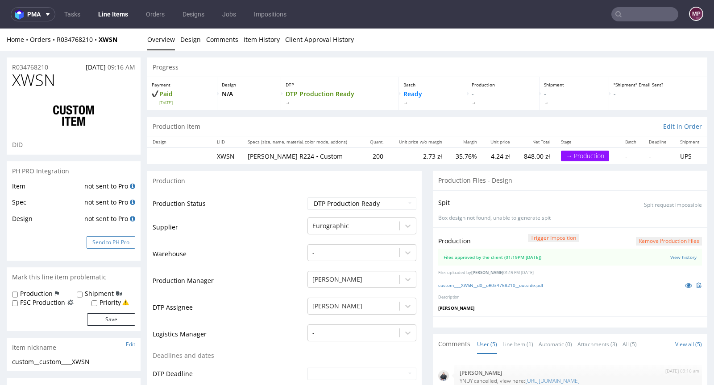
click at [127, 239] on button "Send to PH Pro" at bounding box center [111, 242] width 49 height 12
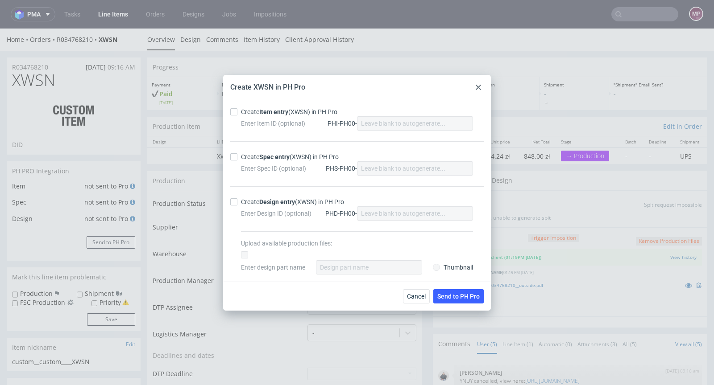
click at [265, 117] on div "Enter Item ID (optional) PHI-PH00-" at bounding box center [357, 123] width 232 height 14
click at [266, 114] on strong "Item entry" at bounding box center [273, 111] width 29 height 7
click at [237, 114] on input "Create Item entry (XWSN) in PH Pro" at bounding box center [233, 111] width 7 height 7
checkbox input "true"
click at [268, 154] on strong "Spec entry" at bounding box center [274, 156] width 30 height 7
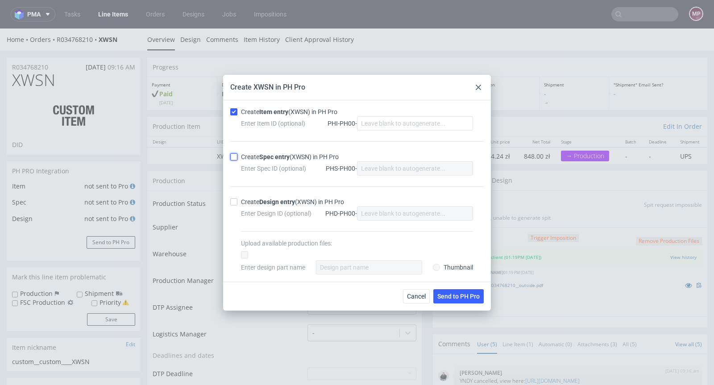
click at [237, 154] on input "Create Spec entry (XWSN) in PH Pro" at bounding box center [233, 156] width 7 height 7
checkbox input "true"
click at [453, 293] on span "Send to PH Pro" at bounding box center [458, 296] width 42 height 6
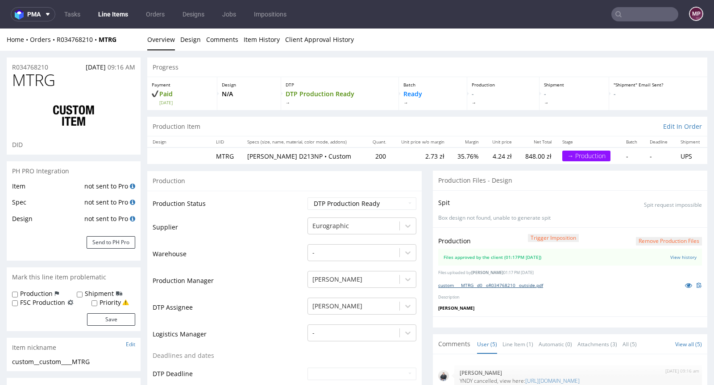
click at [499, 282] on link "custom____MTRG__d0__oR034768210__outside.pdf" at bounding box center [490, 285] width 105 height 6
click at [125, 240] on button "Send to PH Pro" at bounding box center [111, 242] width 49 height 12
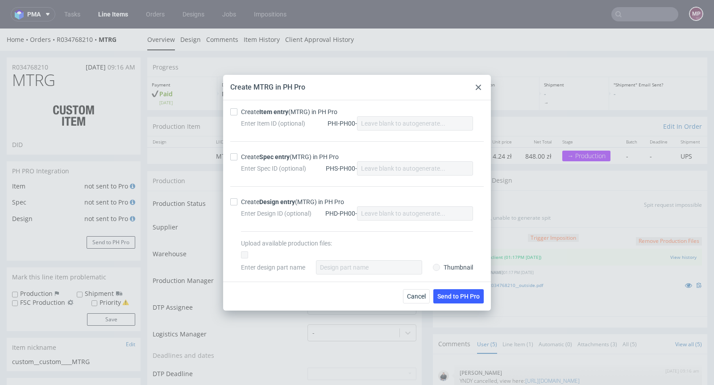
click at [268, 116] on div "Create Item entry (MTRG) in PH Pro" at bounding box center [289, 111] width 96 height 9
click at [237, 116] on input "Create Item entry (MTRG) in PH Pro" at bounding box center [233, 111] width 7 height 7
checkbox input "true"
click at [273, 157] on strong "Spec entry" at bounding box center [274, 156] width 30 height 7
click at [237, 157] on input "Create Spec entry (MTRG) in PH Pro" at bounding box center [233, 156] width 7 height 7
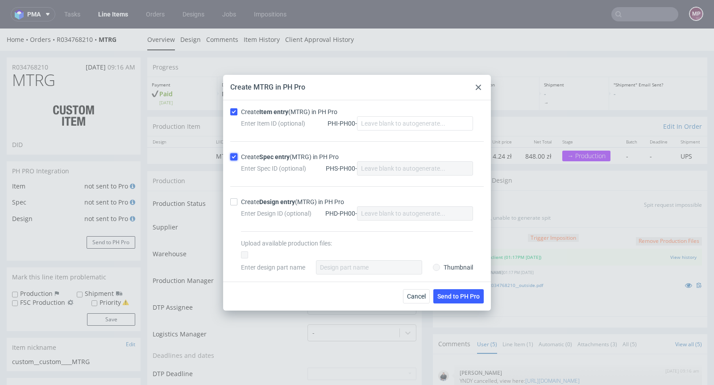
checkbox input "true"
click at [452, 299] on span "Send to PH Pro" at bounding box center [458, 296] width 42 height 6
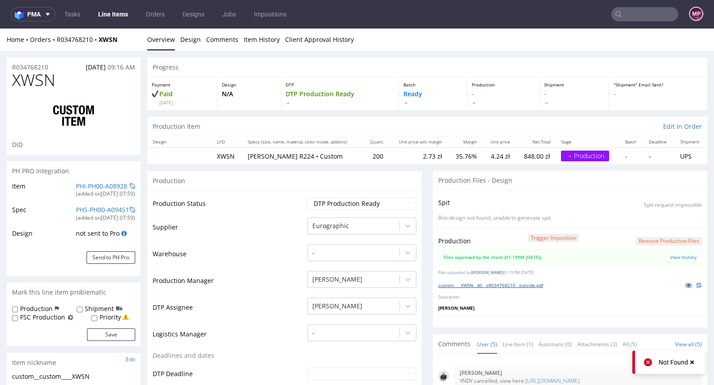
click at [463, 282] on link "custom____XWSN__d0__oR034768210__outside.pdf" at bounding box center [490, 285] width 105 height 6
click at [109, 184] on link "PHI-PH00-A08928" at bounding box center [101, 186] width 51 height 8
click at [100, 187] on link "PHI-PH00-A08929" at bounding box center [101, 186] width 51 height 8
drag, startPoint x: 63, startPoint y: 82, endPoint x: 14, endPoint y: 80, distance: 48.6
click at [14, 80] on h1 "MTRG" at bounding box center [73, 80] width 123 height 18
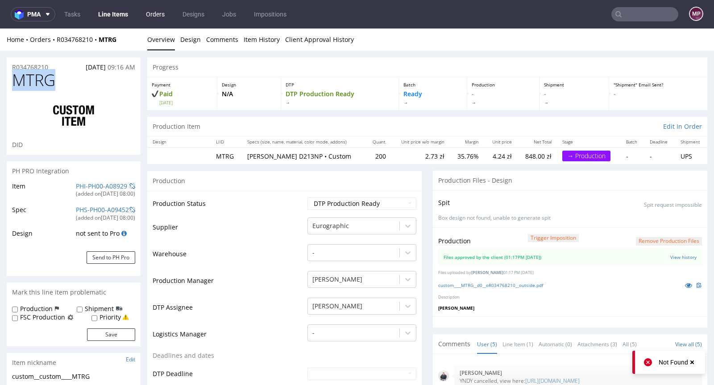
copy span "MTRG"
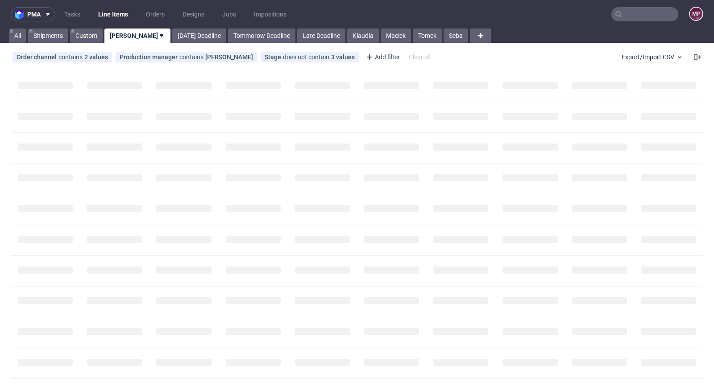
click at [647, 17] on input "text" at bounding box center [644, 14] width 67 height 14
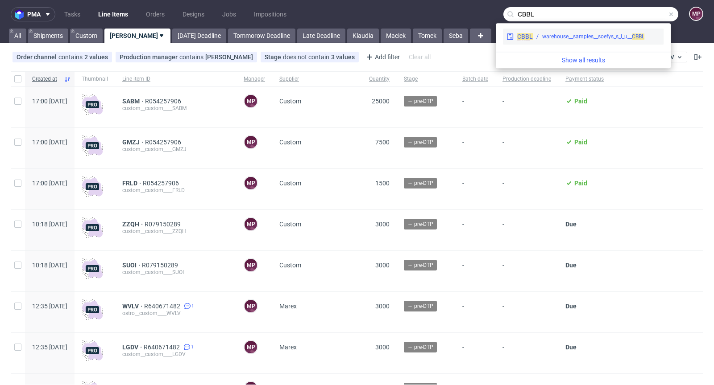
type input "CBBL"
click at [563, 35] on div "warehouse__samples__soefys_s_l_u__ CBBL" at bounding box center [593, 37] width 102 height 8
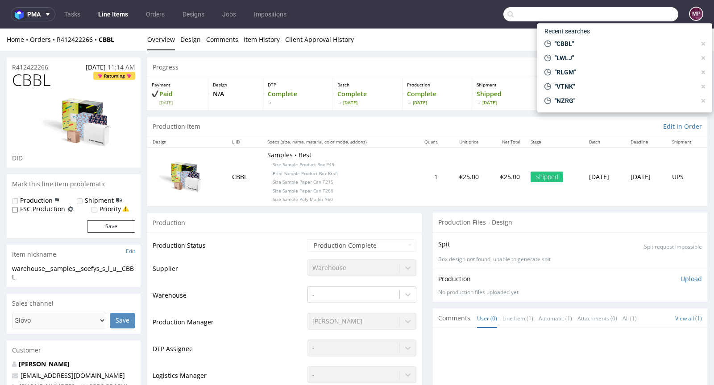
click at [624, 15] on input "text" at bounding box center [590, 14] width 175 height 14
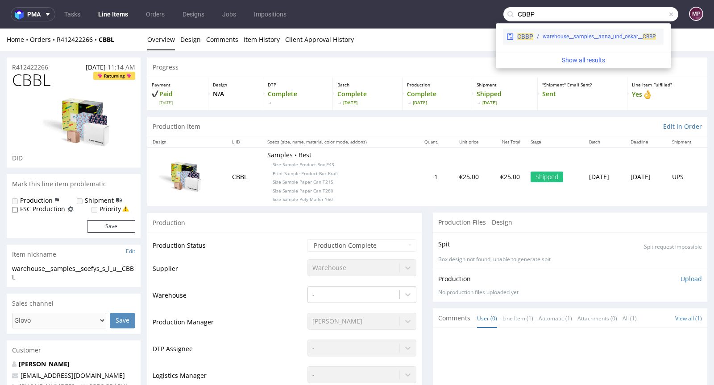
type input "CBBP"
click at [583, 32] on div "CBBP warehouse__samples__anna_und_oskar__ CBBP" at bounding box center [583, 37] width 161 height 16
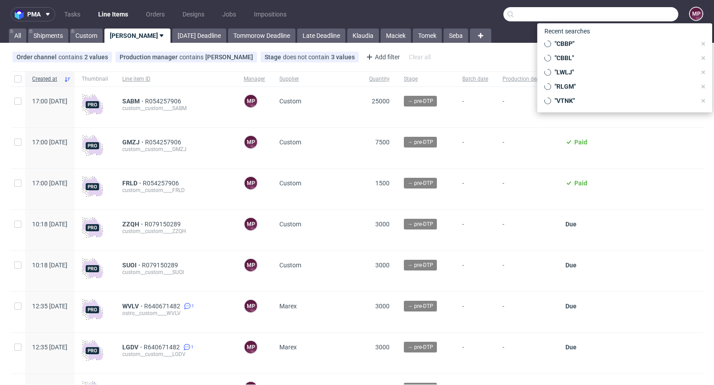
click at [642, 19] on input "text" at bounding box center [590, 14] width 175 height 14
paste input "LWLJ"
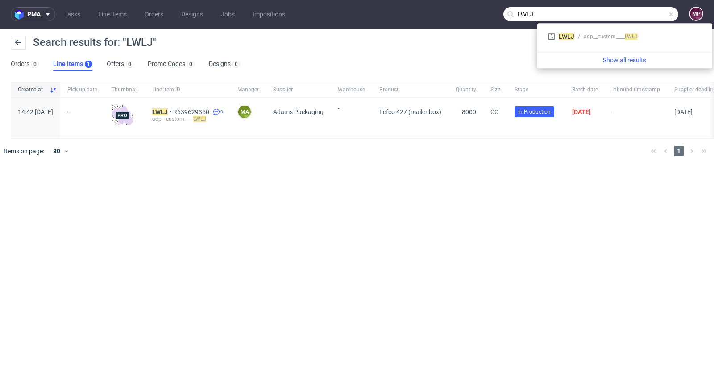
drag, startPoint x: 644, startPoint y: 14, endPoint x: 508, endPoint y: 13, distance: 136.0
click at [508, 13] on div "LWLJ" at bounding box center [590, 14] width 175 height 14
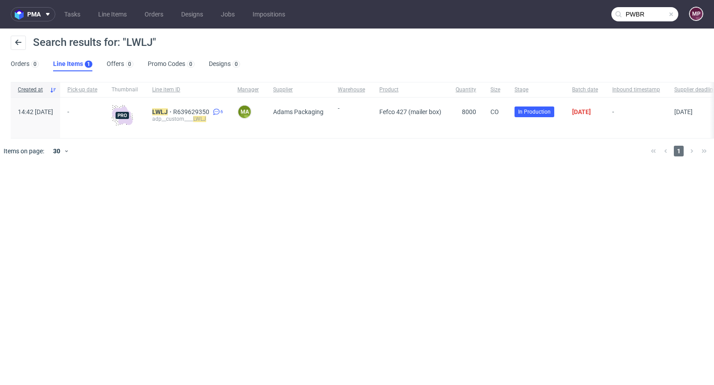
type input "PWBR"
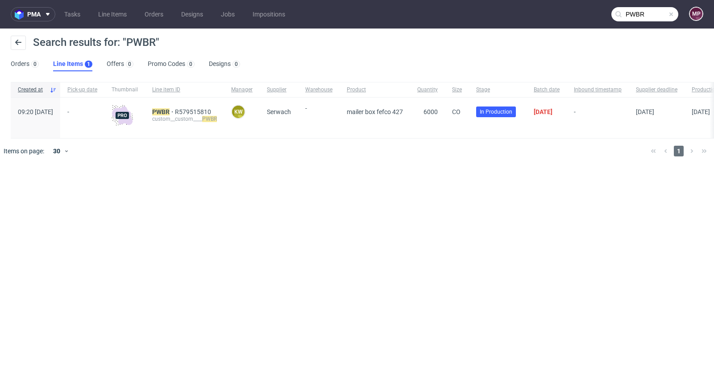
click at [674, 17] on span at bounding box center [670, 14] width 7 height 7
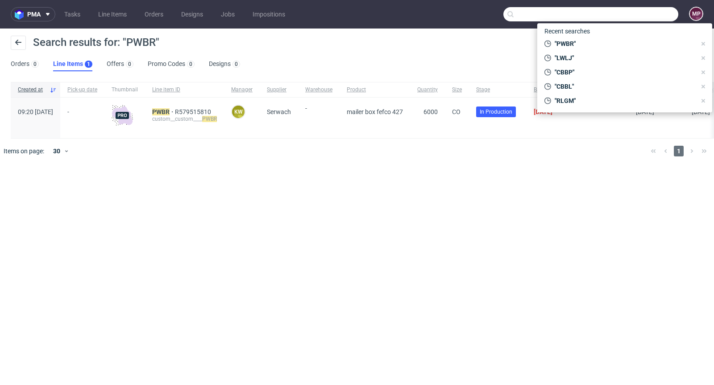
click at [656, 16] on input "text" at bounding box center [590, 14] width 175 height 14
paste input "KDUQ"
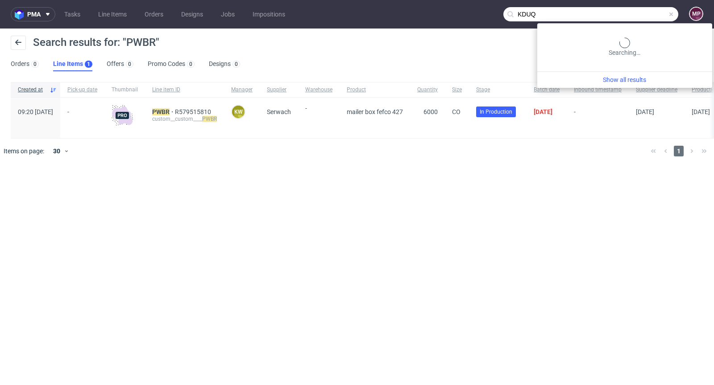
type input "KDUQ"
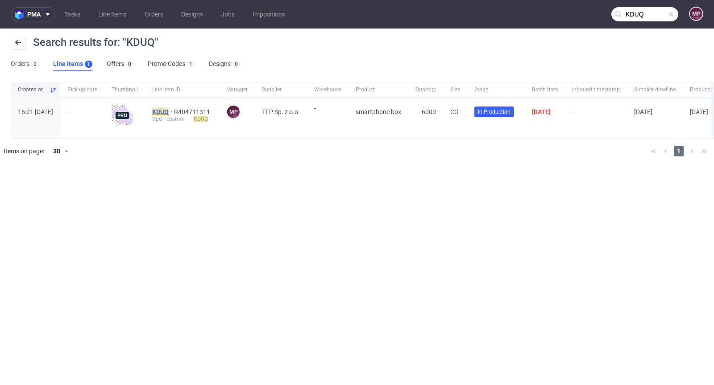
click at [169, 110] on mark "KDUQ" at bounding box center [160, 111] width 17 height 7
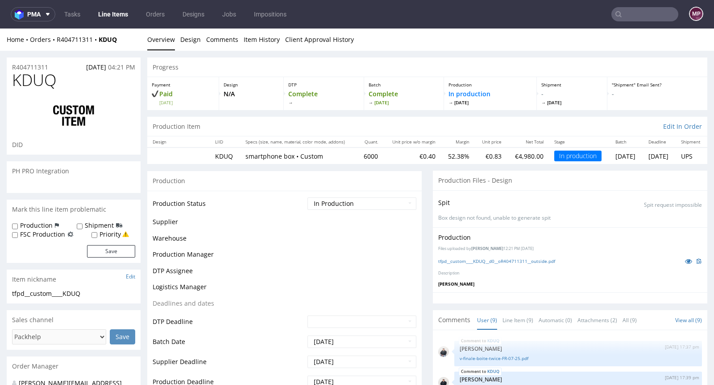
scroll to position [132, 0]
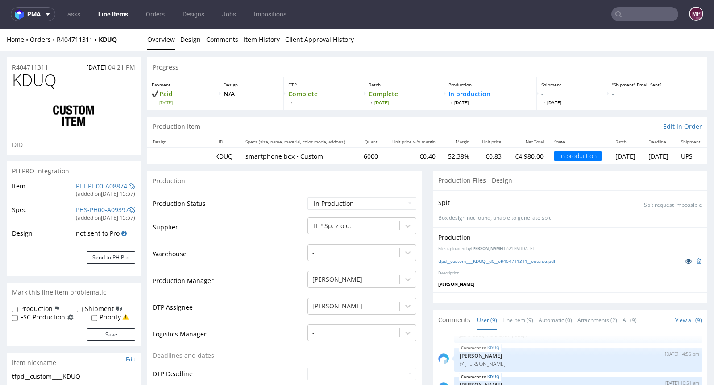
click at [685, 259] on icon at bounding box center [688, 261] width 7 height 6
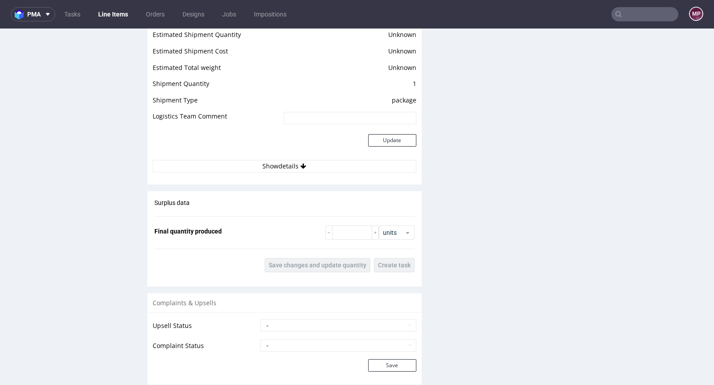
scroll to position [1172, 0]
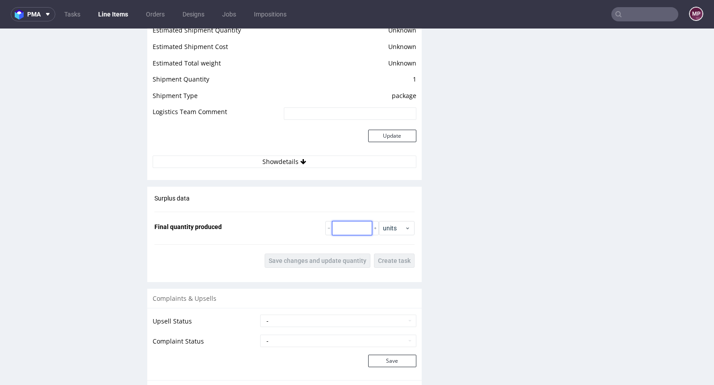
click at [345, 223] on input "number" at bounding box center [352, 228] width 40 height 14
type input "5900"
click at [342, 254] on button "Save changes and update quantity" at bounding box center [317, 261] width 106 height 14
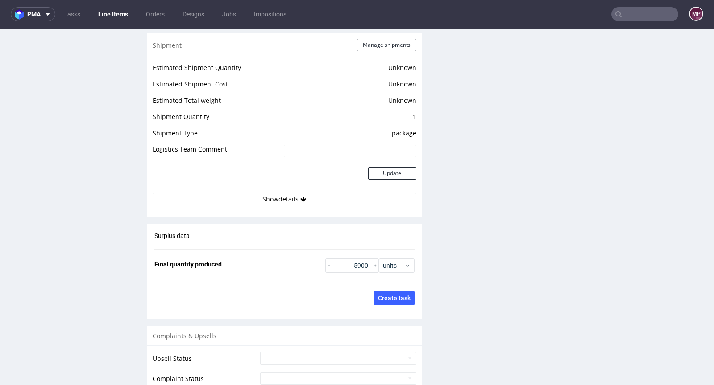
scroll to position [1057, 0]
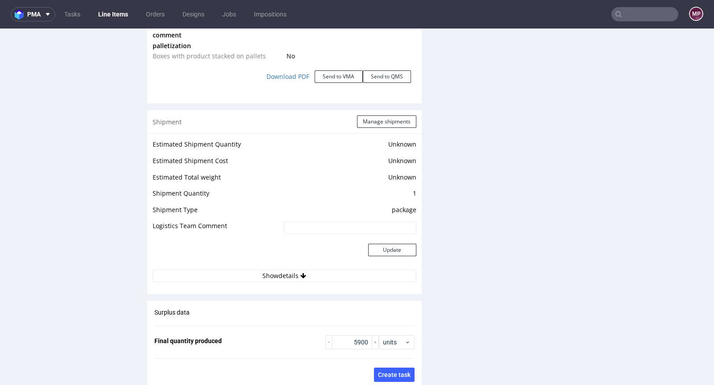
click at [367, 127] on div "Shipment Manage shipments" at bounding box center [284, 121] width 274 height 23
click at [371, 121] on button "Manage shipments" at bounding box center [386, 122] width 59 height 12
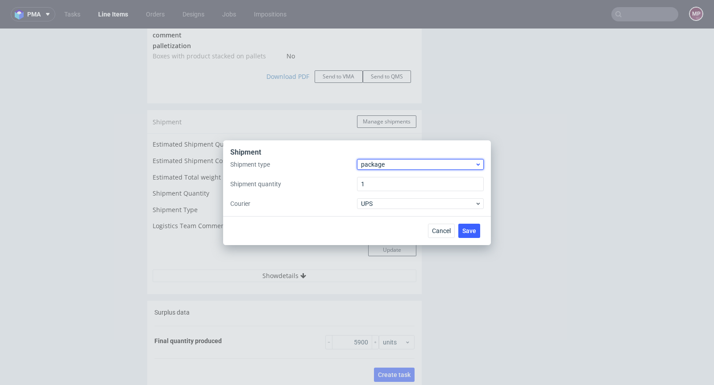
click at [374, 169] on div "package" at bounding box center [420, 164] width 127 height 11
click at [376, 177] on div "pallet" at bounding box center [420, 183] width 120 height 16
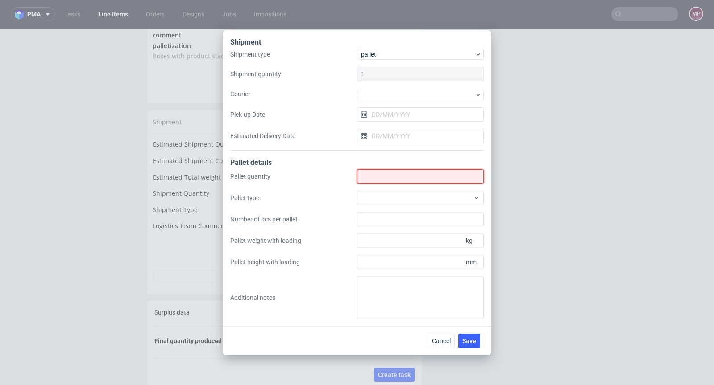
click at [376, 177] on input "Shipment type" at bounding box center [420, 176] width 127 height 14
type input "3"
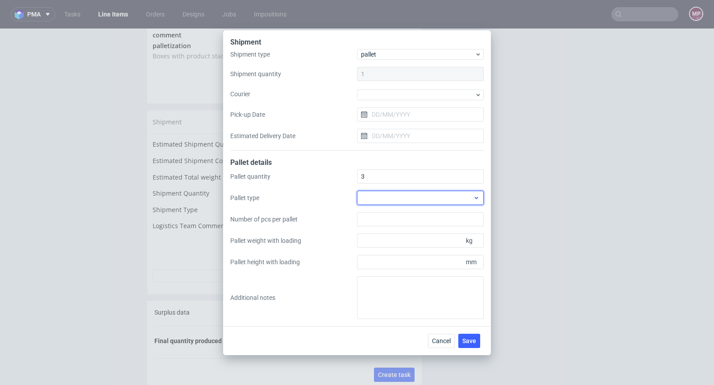
click at [456, 201] on div at bounding box center [420, 198] width 127 height 14
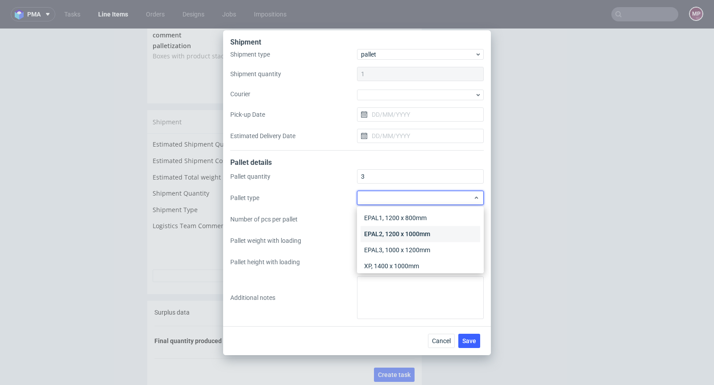
click at [437, 232] on div "EPAL2, 1200 x 1000mm" at bounding box center [420, 234] width 120 height 16
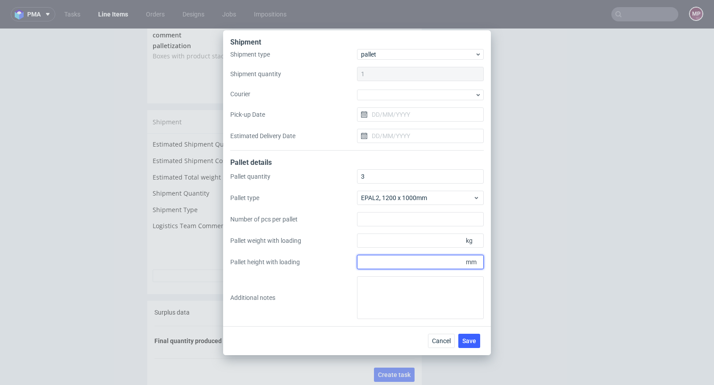
click at [413, 255] on input "Pallet height with loading" at bounding box center [420, 262] width 127 height 14
type input "1750"
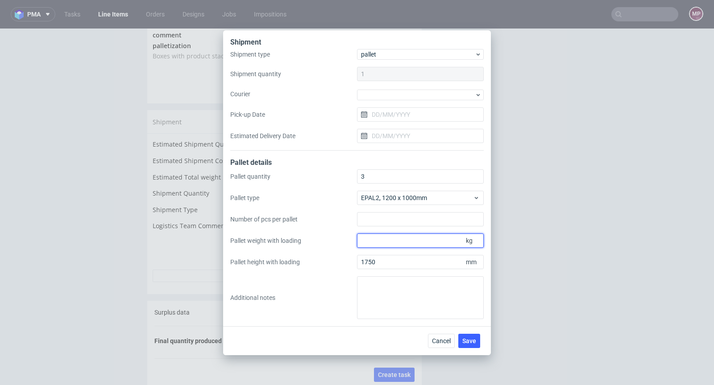
click at [389, 239] on input "Pallet weight with loading" at bounding box center [420, 241] width 127 height 14
type input "209"
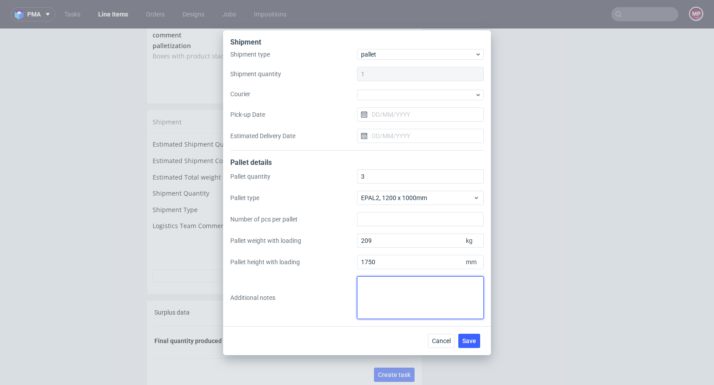
click at [363, 287] on textarea at bounding box center [420, 297] width 127 height 43
paste textarea "pallet 2. 3 3. 1200x1000 4. 2x2640 + 1x620 5. 175 cm, 55 cm 6. 209 kg, 66 kg Pi…"
click at [367, 293] on textarea "pallet 2. 3 3. 1200x1000 4. 2x2640 + 1x620 5. 175 cm, 55 cm 6. 209 kg, 66 kg Pi…" at bounding box center [420, 297] width 127 height 43
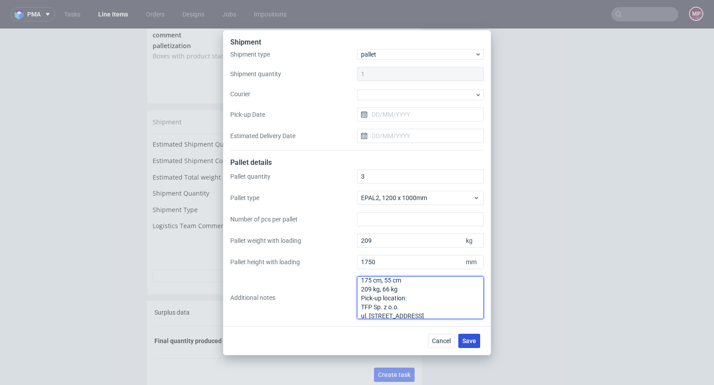
type textarea "pallet 3 1200x1000 2x2640 + 1x620 175 cm, 55 cm 209 kg, 66 kg Pick-up location:…"
click at [476, 340] on button "Save" at bounding box center [469, 341] width 22 height 14
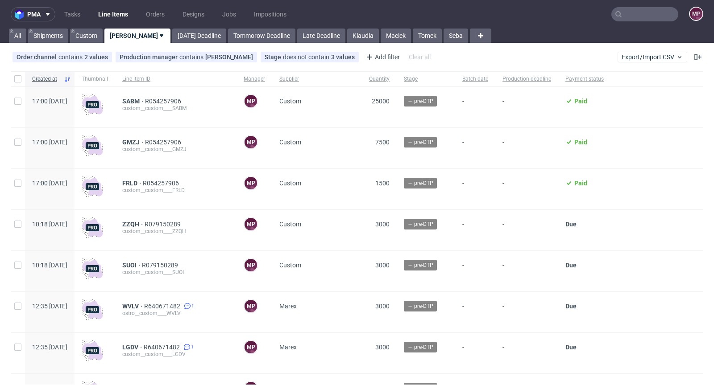
click at [622, 22] on nav "pma Tasks Line Items Orders Designs Jobs Impositions MP" at bounding box center [357, 14] width 714 height 29
click at [624, 19] on input "text" at bounding box center [644, 14] width 67 height 14
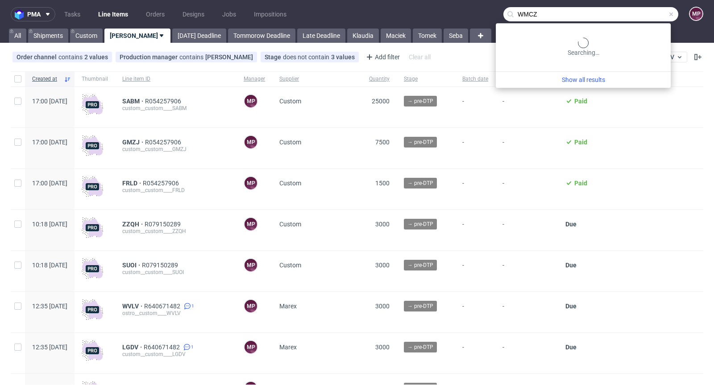
type input "WMCZ"
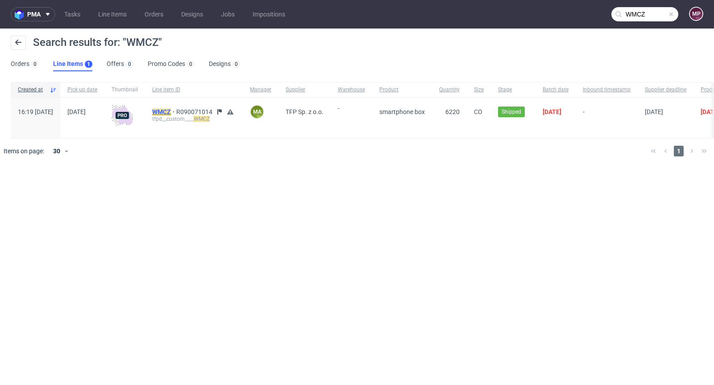
click at [171, 114] on mark "WMCZ" at bounding box center [161, 111] width 19 height 7
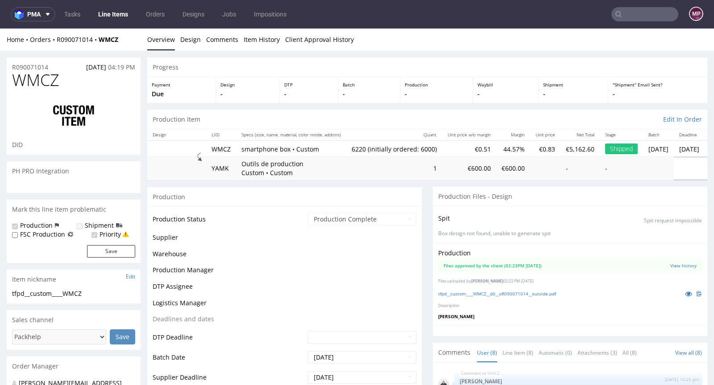
scroll to position [105, 0]
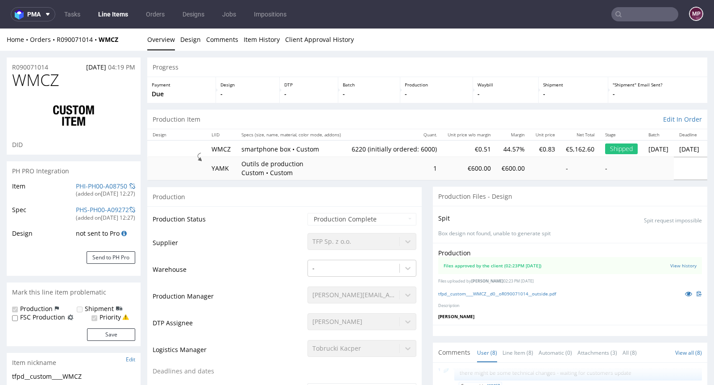
select select "in_progress"
drag, startPoint x: 72, startPoint y: 87, endPoint x: 14, endPoint y: 86, distance: 58.0
click at [14, 86] on h1 "WMCZ" at bounding box center [73, 80] width 123 height 18
copy span "WMCZ"
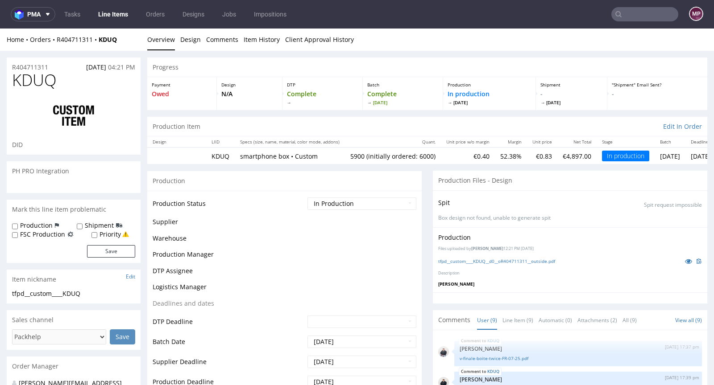
scroll to position [132, 0]
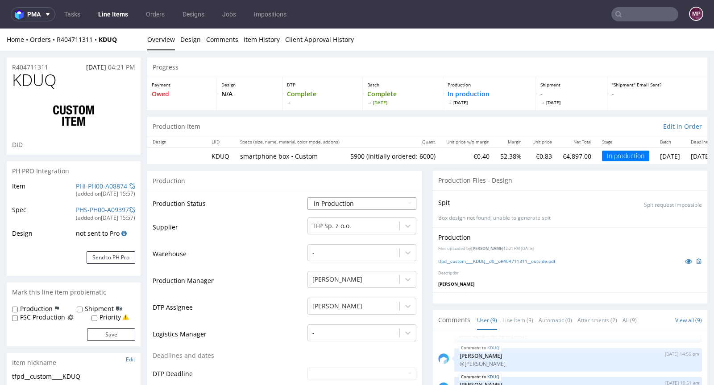
click at [364, 198] on select "Waiting for Artwork Waiting for Diecut Waiting for Mockup Waiting for DTP Waiti…" at bounding box center [361, 204] width 109 height 12
select select "production_complete"
click at [307, 198] on select "Waiting for Artwork Waiting for Diecut Waiting for Mockup Waiting for DTP Waiti…" at bounding box center [361, 204] width 109 height 12
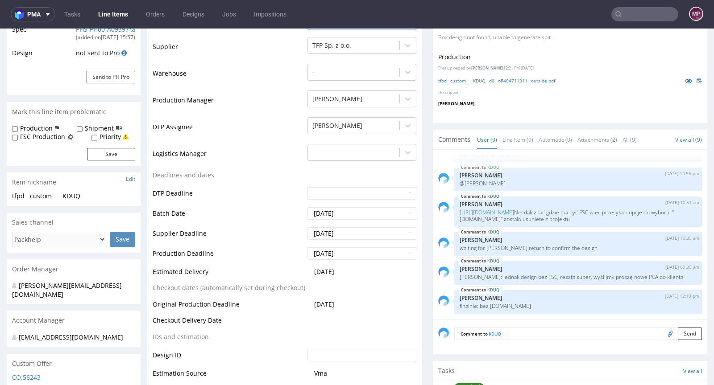
scroll to position [289, 0]
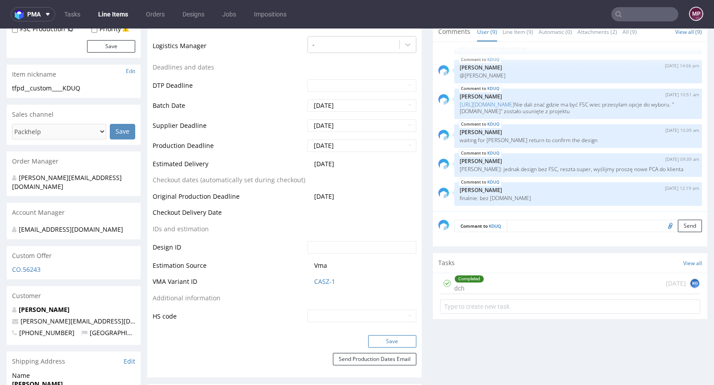
click at [388, 338] on button "Save" at bounding box center [392, 341] width 48 height 12
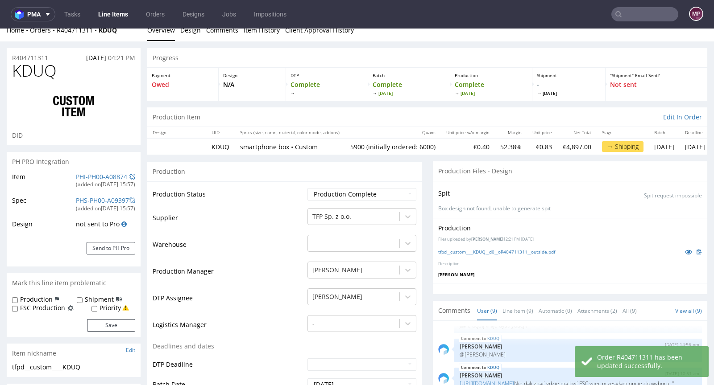
scroll to position [0, 0]
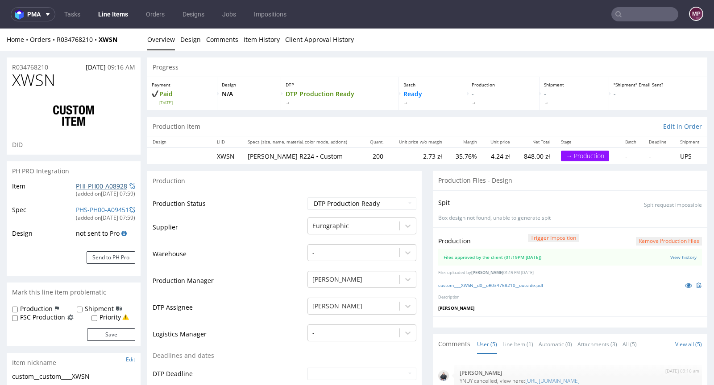
click at [103, 182] on link "PHI-PH00-A08928" at bounding box center [101, 186] width 51 height 8
drag, startPoint x: 50, startPoint y: 67, endPoint x: 4, endPoint y: 62, distance: 47.0
copy p "R034768210"
click at [98, 182] on link "PHI-PH00-A08928" at bounding box center [101, 186] width 51 height 8
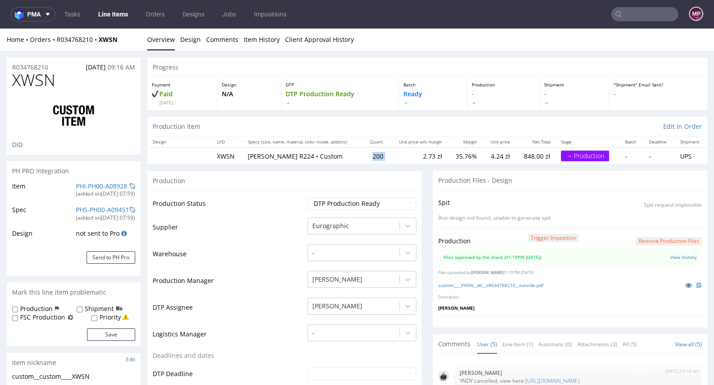
drag, startPoint x: 383, startPoint y: 156, endPoint x: 357, endPoint y: 156, distance: 25.4
click at [357, 156] on tr "XWSN Pudełko R224 • Custom 200 2.73 zł 35.76% 4.24 zł 848.00 zł → Production - …" at bounding box center [427, 156] width 560 height 17
copy td "200"
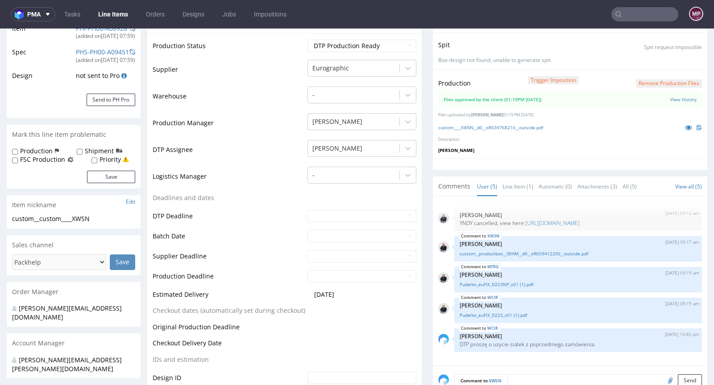
scroll to position [325, 0]
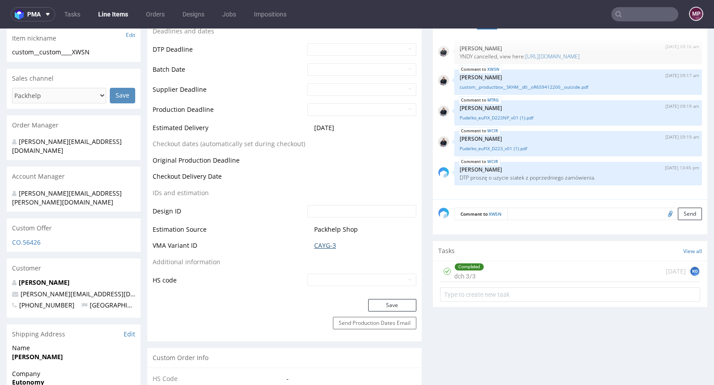
click at [328, 242] on link "CAYG-3" at bounding box center [325, 245] width 22 height 9
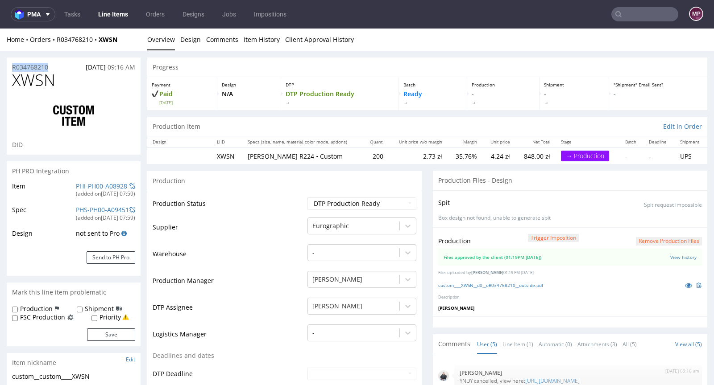
drag, startPoint x: 52, startPoint y: 65, endPoint x: 11, endPoint y: 65, distance: 41.0
click at [11, 65] on div "R034768210 11.08.2025 09:16 AM" at bounding box center [74, 65] width 134 height 14
copy p "R034768210"
click at [97, 183] on link "PHI-PH00-A08929" at bounding box center [101, 186] width 51 height 8
click at [84, 76] on h1 "MTRG" at bounding box center [73, 80] width 123 height 18
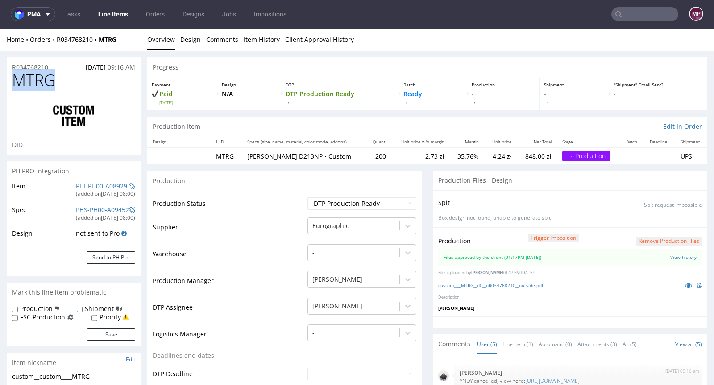
drag, startPoint x: 72, startPoint y: 80, endPoint x: 17, endPoint y: 74, distance: 55.7
click at [17, 74] on h1 "MTRG" at bounding box center [73, 80] width 123 height 18
copy span "MTRG"
drag, startPoint x: 382, startPoint y: 156, endPoint x: 365, endPoint y: 154, distance: 17.5
click at [365, 154] on tr "MTRG Pudełko D213NP • Custom 200 2.73 zł 35.76% 4.24 zł 848.00 zł → Production …" at bounding box center [427, 156] width 560 height 17
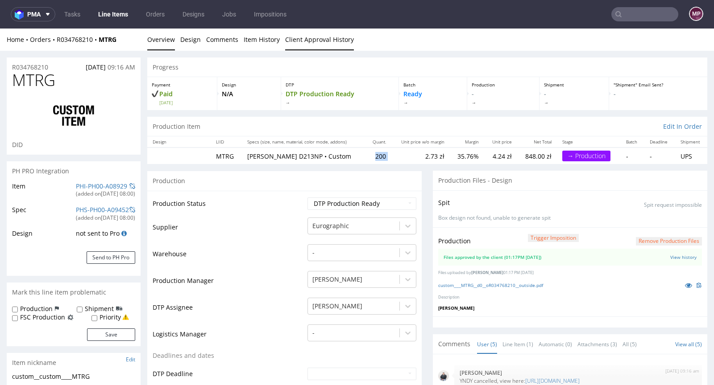
copy td "200"
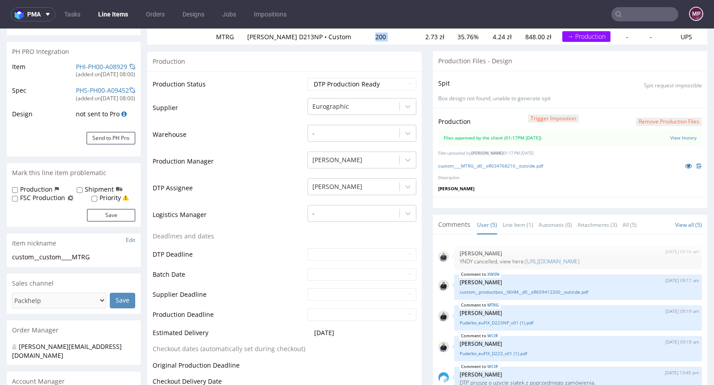
scroll to position [325, 0]
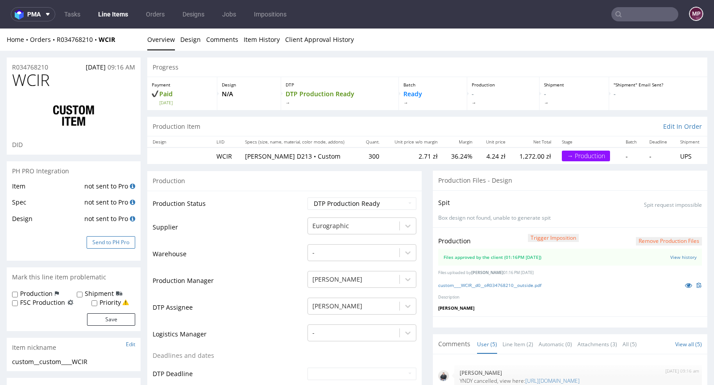
click at [116, 238] on button "Send to PH Pro" at bounding box center [111, 242] width 49 height 12
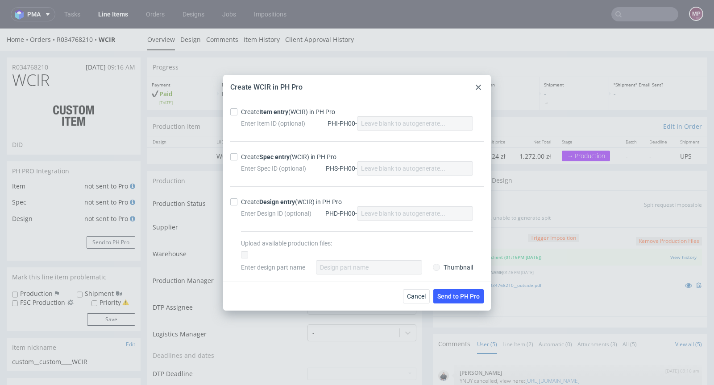
click at [268, 111] on strong "Item entry" at bounding box center [273, 111] width 29 height 7
click at [237, 111] on input "Create Item entry (WCIR) in PH Pro" at bounding box center [233, 111] width 7 height 7
checkbox input "true"
click at [272, 153] on div "Create Spec entry (WCIR) in PH Pro" at bounding box center [288, 157] width 95 height 9
click at [237, 153] on input "Create Spec entry (WCIR) in PH Pro" at bounding box center [233, 156] width 7 height 7
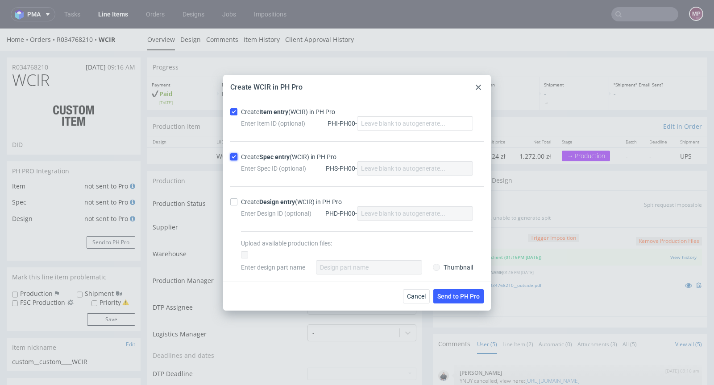
checkbox input "true"
click at [443, 293] on span "Send to PH Pro" at bounding box center [458, 296] width 42 height 6
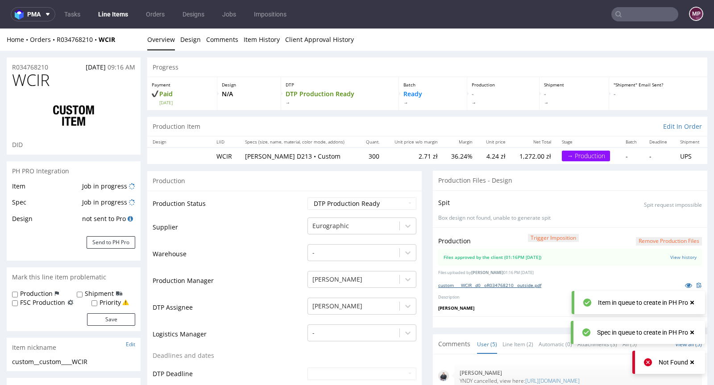
click at [494, 283] on link "custom____WCIR__d0__oR034768210__outside.pdf" at bounding box center [489, 285] width 103 height 6
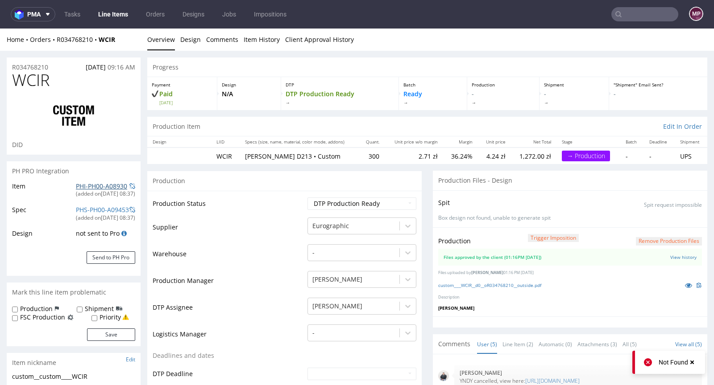
click at [101, 182] on link "PHI-PH00-A08930" at bounding box center [101, 186] width 51 height 8
drag, startPoint x: 62, startPoint y: 75, endPoint x: 7, endPoint y: 78, distance: 55.3
click at [7, 78] on div "WCIR DID" at bounding box center [74, 112] width 134 height 83
copy span "WCIR"
drag, startPoint x: 375, startPoint y: 156, endPoint x: 363, endPoint y: 154, distance: 12.6
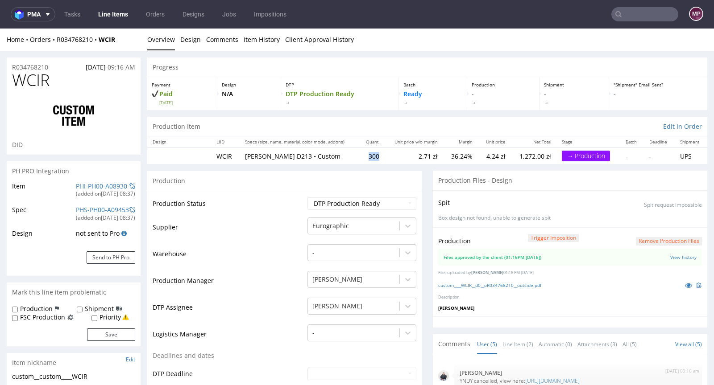
click at [363, 154] on td "300" at bounding box center [372, 156] width 26 height 17
copy td "300"
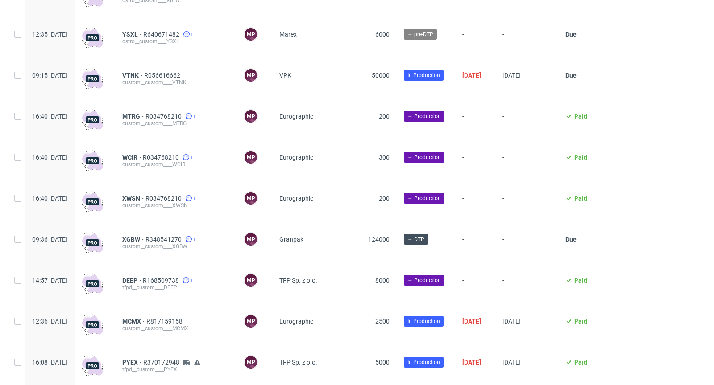
scroll to position [462, 0]
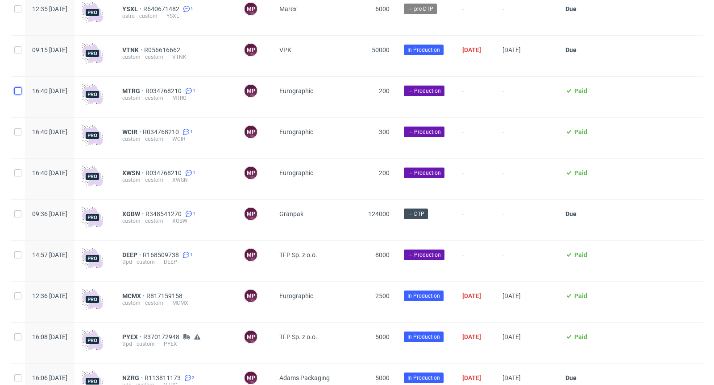
click at [19, 92] on input "checkbox" at bounding box center [17, 90] width 7 height 7
checkbox input "true"
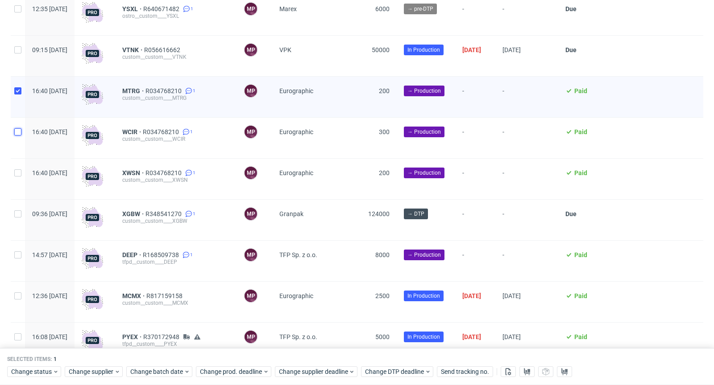
click at [20, 132] on input "checkbox" at bounding box center [17, 131] width 7 height 7
checkbox input "true"
click at [19, 175] on input "checkbox" at bounding box center [17, 172] width 7 height 7
checkbox input "true"
click at [42, 375] on span "Change status" at bounding box center [31, 372] width 41 height 9
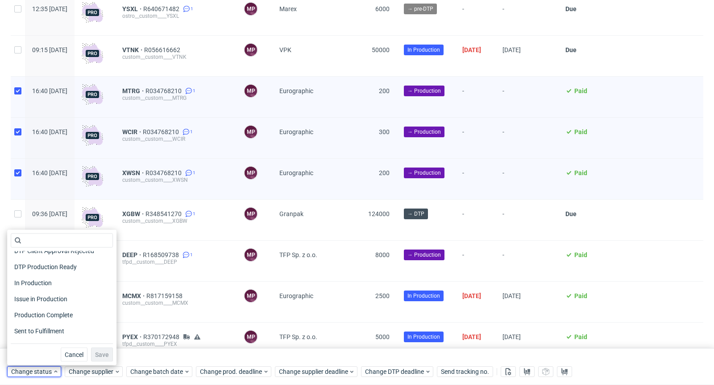
scroll to position [106, 0]
click at [41, 281] on span "In Production" at bounding box center [33, 282] width 45 height 12
click at [99, 357] on span "Save" at bounding box center [102, 355] width 14 height 6
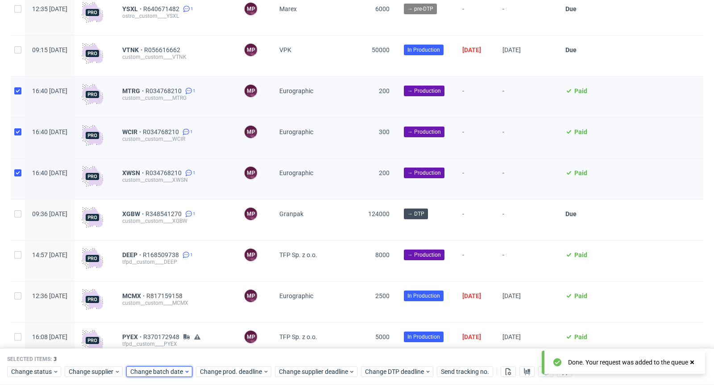
click at [162, 371] on span "Change batch date" at bounding box center [157, 372] width 54 height 9
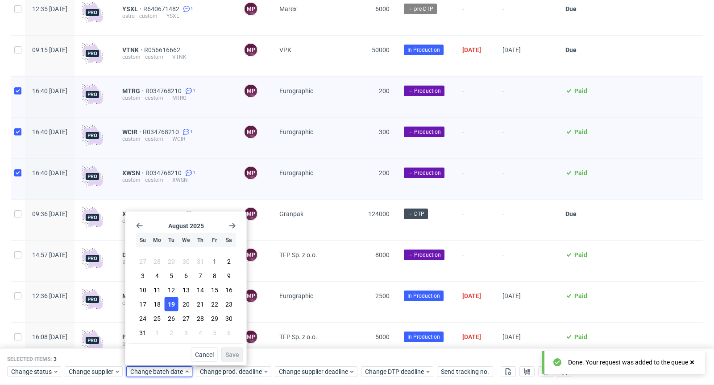
click at [172, 303] on span "19" at bounding box center [171, 304] width 7 height 9
click at [236, 352] on span "Save" at bounding box center [232, 355] width 14 height 6
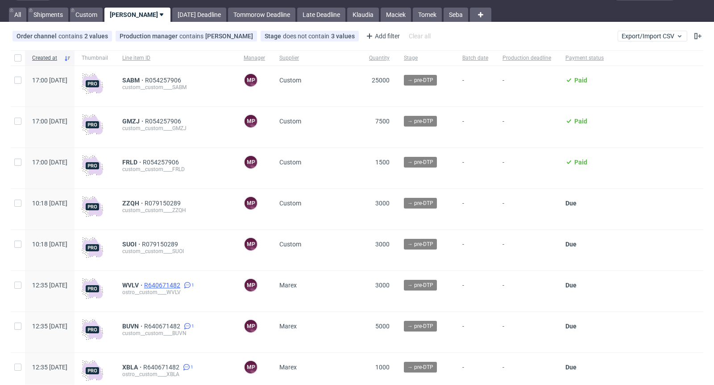
scroll to position [20, 0]
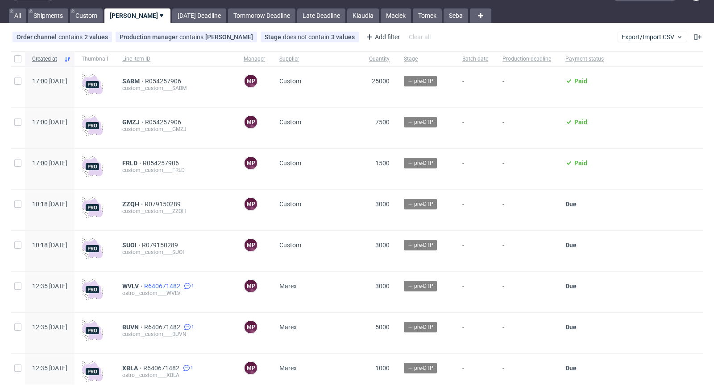
click at [177, 286] on span "R640671482" at bounding box center [163, 286] width 38 height 7
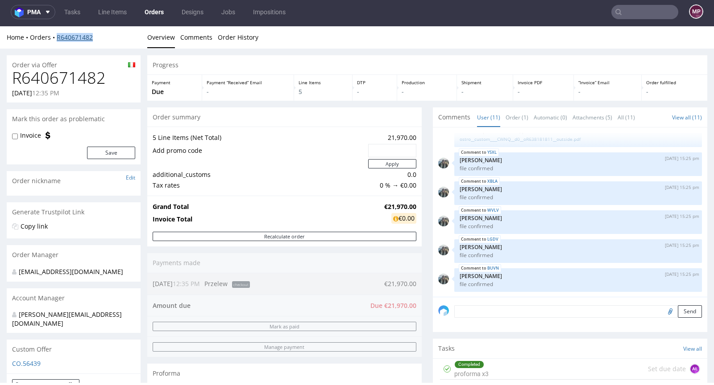
drag, startPoint x: 99, startPoint y: 37, endPoint x: 57, endPoint y: 36, distance: 42.4
click at [57, 36] on div "Home Orders R640671482" at bounding box center [74, 37] width 134 height 9
copy link "R640671482"
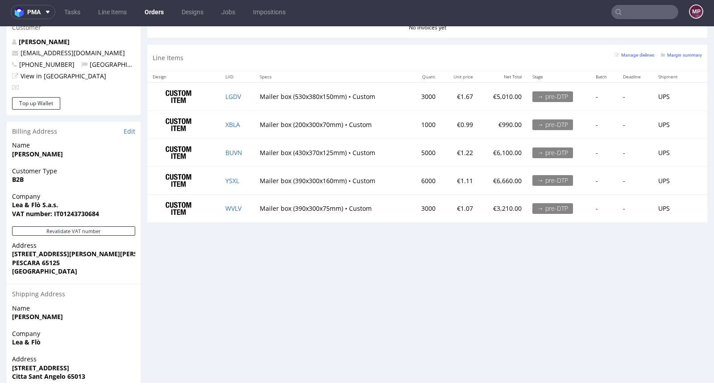
scroll to position [440, 0]
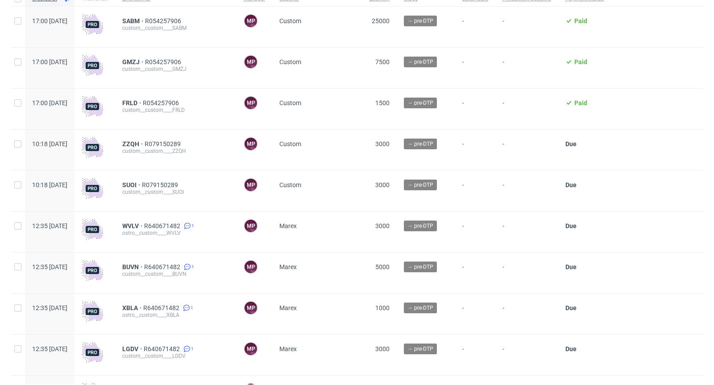
scroll to position [80, 0]
click at [182, 224] on span "R640671482" at bounding box center [163, 226] width 38 height 7
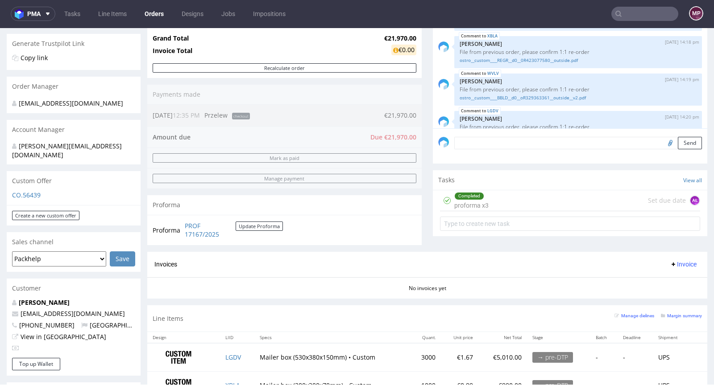
scroll to position [338, 0]
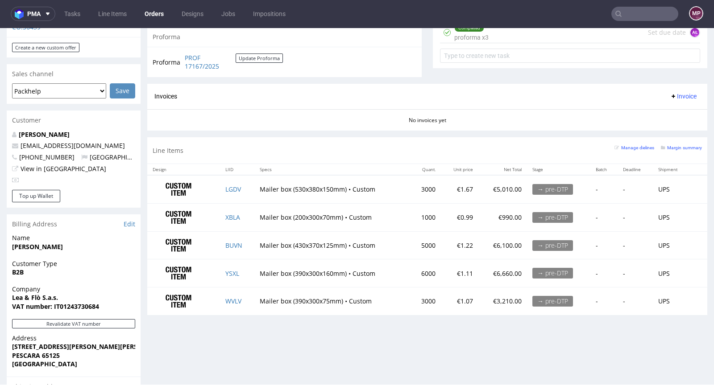
click at [260, 133] on div "Progress Payment Due Payment “Received” Email - Line Items 5 DTP - Production -…" at bounding box center [427, 20] width 560 height 603
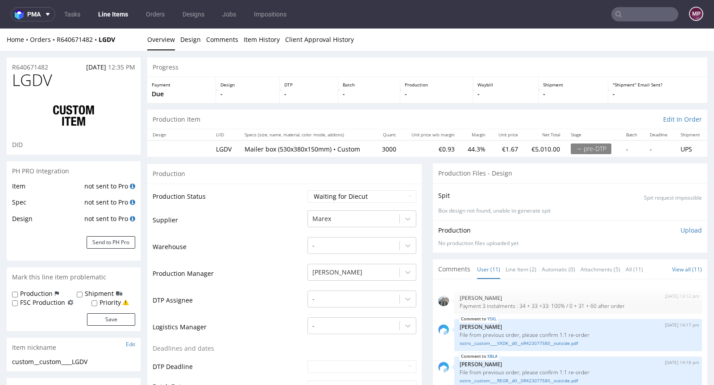
scroll to position [202, 0]
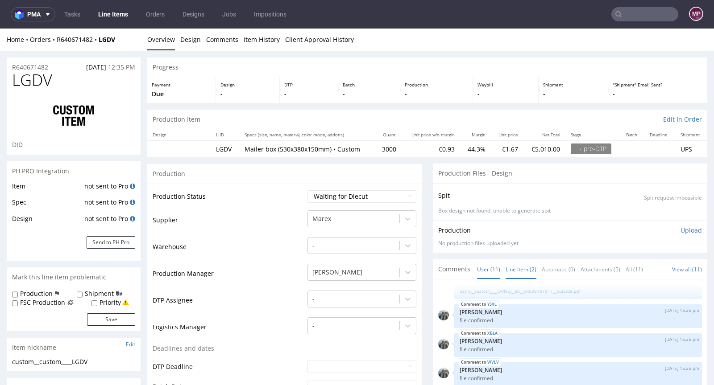
click at [515, 272] on link "Line Item (2)" at bounding box center [520, 269] width 31 height 19
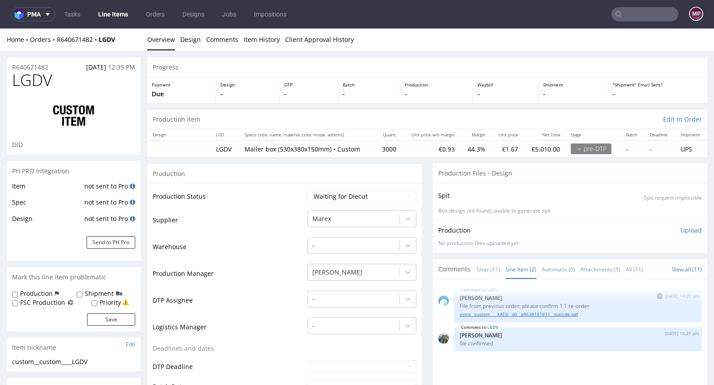
click at [517, 314] on link "ostro__custom____XAED__d0__oR638181811__outside.pdf" at bounding box center [577, 314] width 237 height 7
click at [119, 242] on button "Send to PH Pro" at bounding box center [111, 242] width 49 height 12
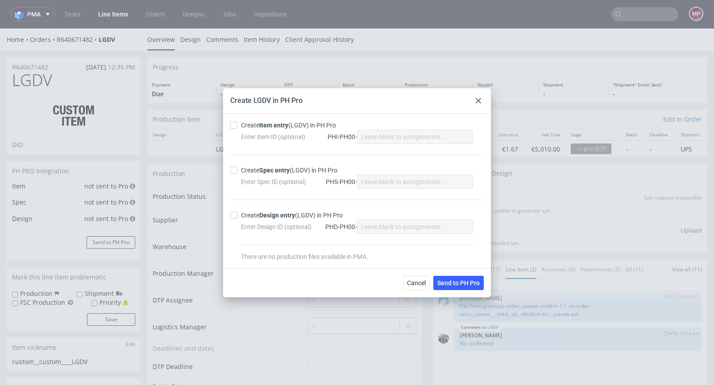
click at [275, 125] on strong "Item entry" at bounding box center [273, 125] width 29 height 7
click at [237, 125] on input "Create Item entry (LGDV) in PH Pro" at bounding box center [233, 125] width 7 height 7
checkbox input "true"
click at [267, 169] on strong "Spec entry" at bounding box center [274, 170] width 30 height 7
click at [237, 169] on input "Create Spec entry (LGDV) in PH Pro" at bounding box center [233, 170] width 7 height 7
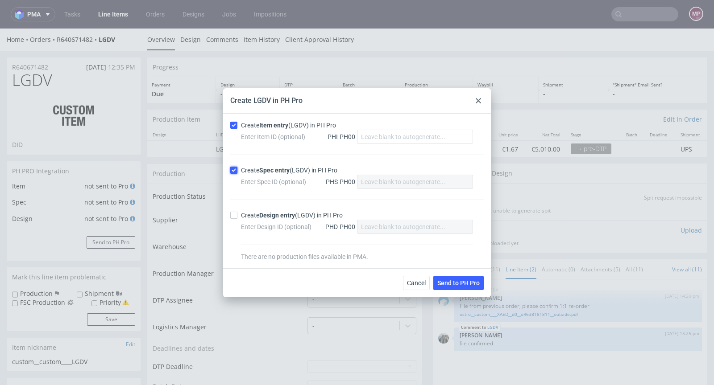
checkbox input "true"
click at [459, 281] on span "Send to PH Pro" at bounding box center [458, 283] width 42 height 6
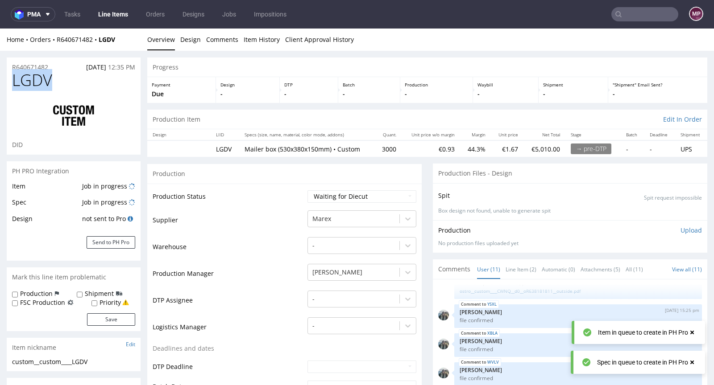
drag, startPoint x: 58, startPoint y: 79, endPoint x: 14, endPoint y: 78, distance: 43.7
click at [14, 78] on h1 "LGDV" at bounding box center [73, 80] width 123 height 18
copy span "LGDV"
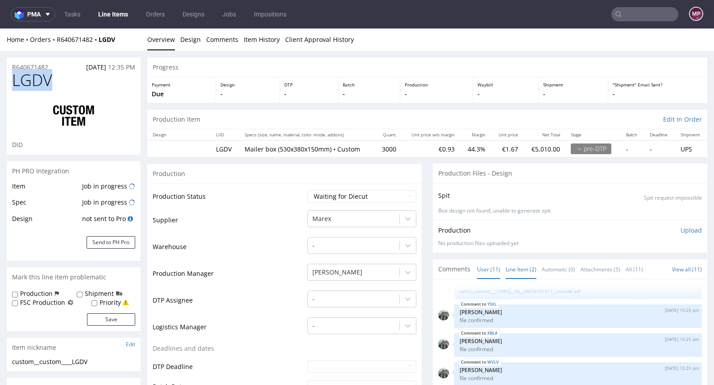
click at [519, 266] on link "Line Item (2)" at bounding box center [520, 269] width 31 height 19
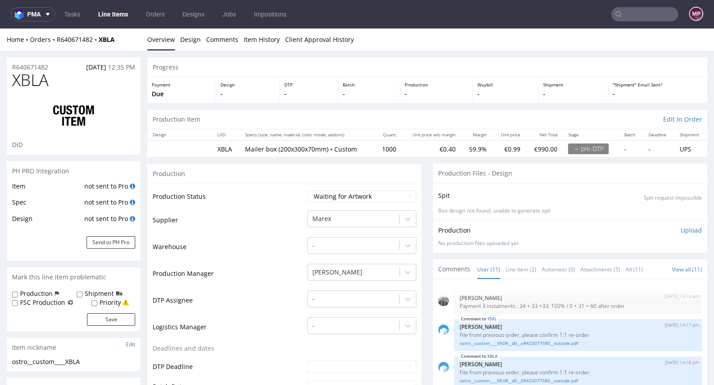
scroll to position [202, 0]
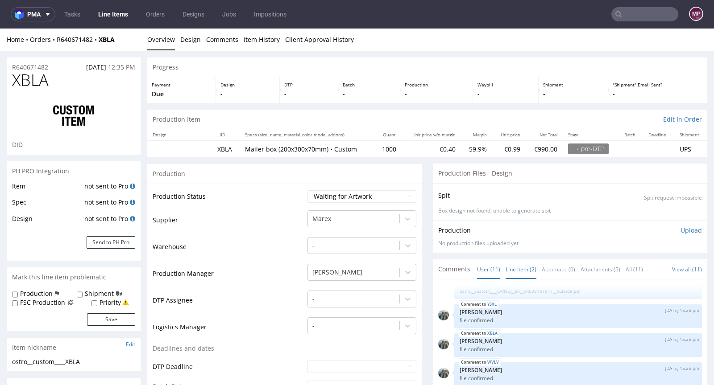
click at [513, 268] on link "Line Item (2)" at bounding box center [520, 269] width 31 height 19
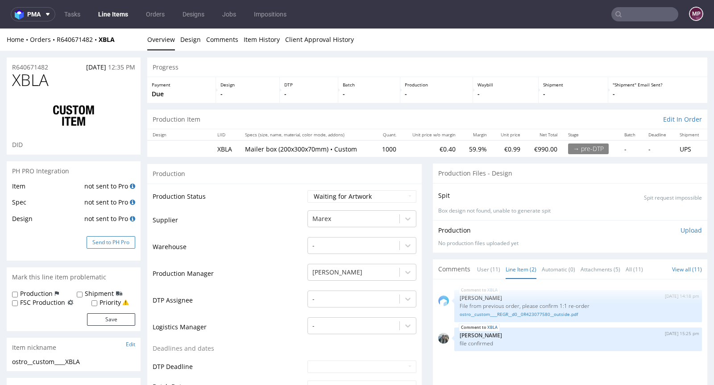
click at [113, 239] on button "Send to PH Pro" at bounding box center [111, 242] width 49 height 12
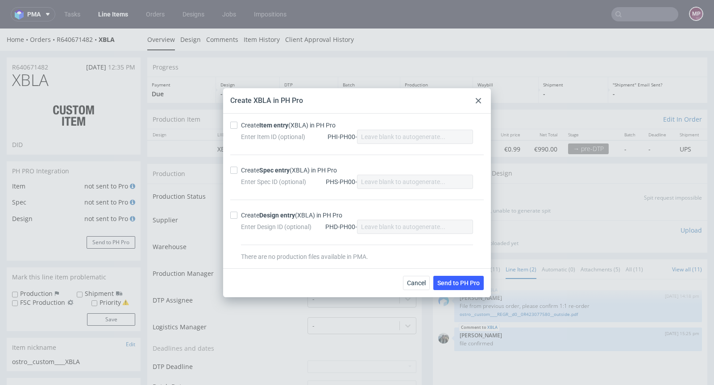
click at [253, 126] on div "Create Item entry (XBLA) in PH Pro" at bounding box center [288, 125] width 95 height 9
click at [237, 126] on input "Create Item entry (XBLA) in PH Pro" at bounding box center [233, 125] width 7 height 7
checkbox input "true"
click at [257, 170] on div "Create Spec entry (XBLA) in PH Pro" at bounding box center [289, 170] width 96 height 9
click at [237, 170] on input "Create Spec entry (XBLA) in PH Pro" at bounding box center [233, 170] width 7 height 7
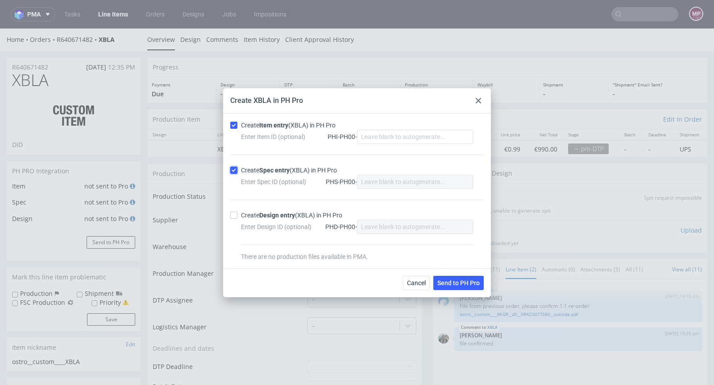
checkbox input "true"
click at [460, 277] on button "Send to PH Pro" at bounding box center [458, 283] width 50 height 14
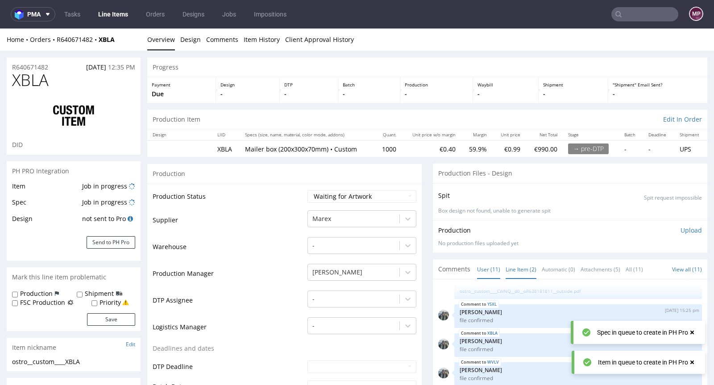
click at [512, 273] on link "Line Item (2)" at bounding box center [520, 269] width 31 height 19
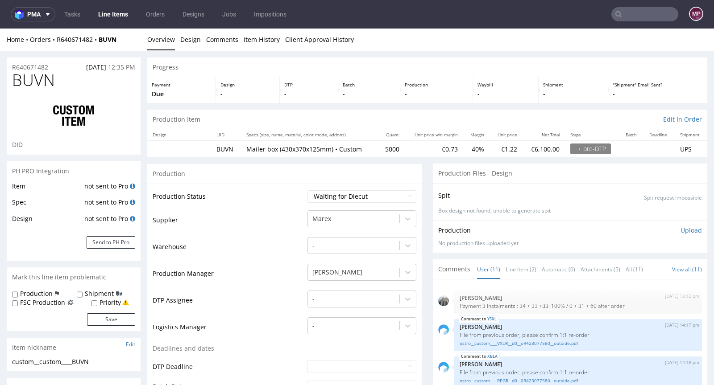
scroll to position [202, 0]
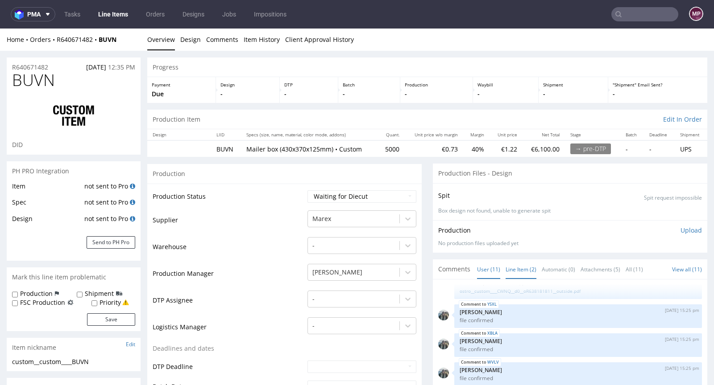
click at [516, 269] on link "Line Item (2)" at bounding box center [520, 269] width 31 height 19
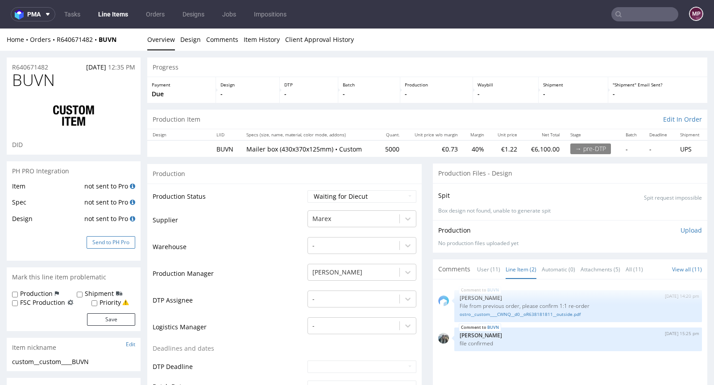
click at [125, 241] on button "Send to PH Pro" at bounding box center [111, 242] width 49 height 12
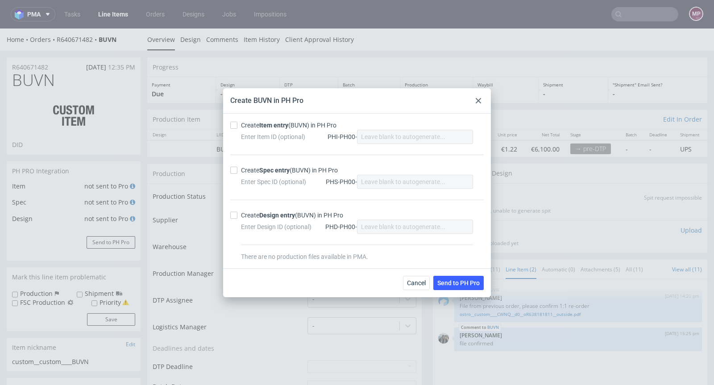
click at [285, 128] on strong "Item entry" at bounding box center [273, 125] width 29 height 7
click at [237, 128] on input "Create Item entry (BUVN) in PH Pro" at bounding box center [233, 125] width 7 height 7
checkbox input "true"
click at [276, 170] on strong "Spec entry" at bounding box center [274, 170] width 30 height 7
click at [237, 170] on input "Create Spec entry (BUVN) in PH Pro" at bounding box center [233, 170] width 7 height 7
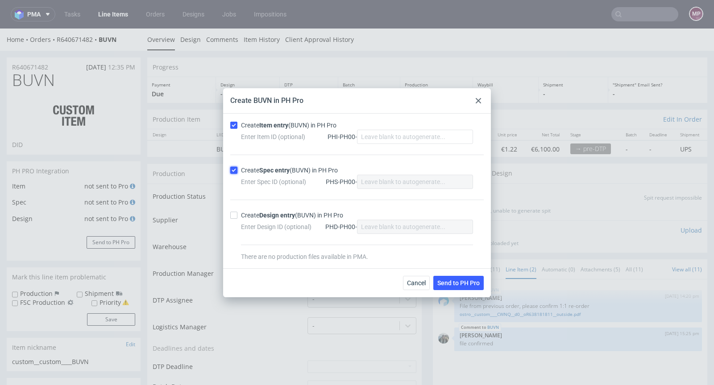
checkbox input "true"
click at [451, 282] on span "Send to PH Pro" at bounding box center [458, 283] width 42 height 6
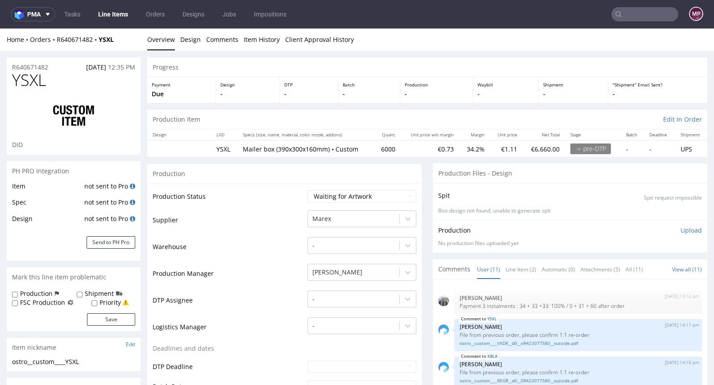
scroll to position [202, 0]
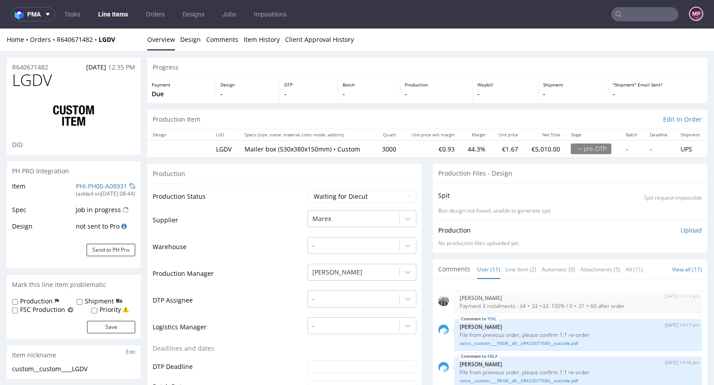
scroll to position [202, 0]
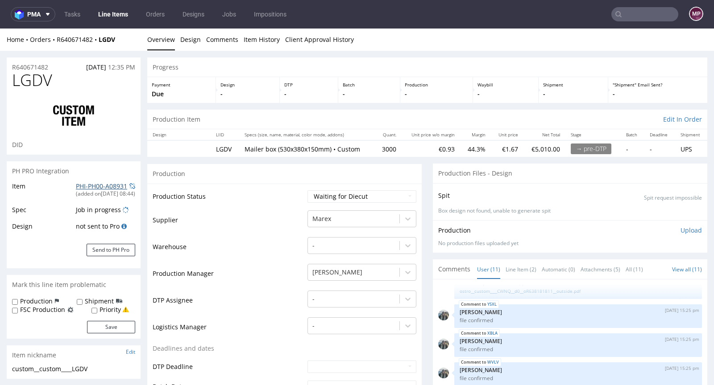
click at [108, 187] on link "PHI-PH00-A08931" at bounding box center [101, 186] width 51 height 8
click at [511, 266] on link "Line Item (2)" at bounding box center [520, 269] width 31 height 19
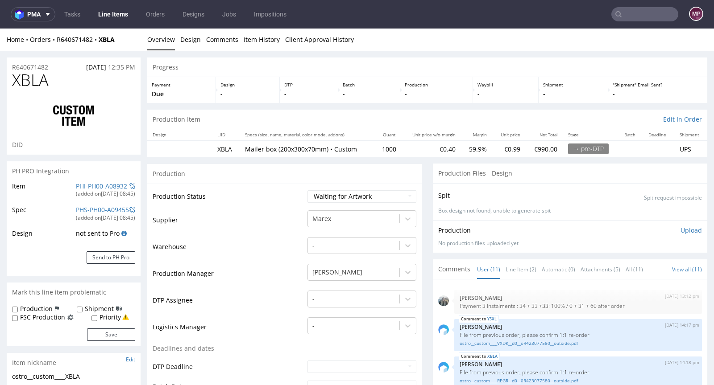
scroll to position [202, 0]
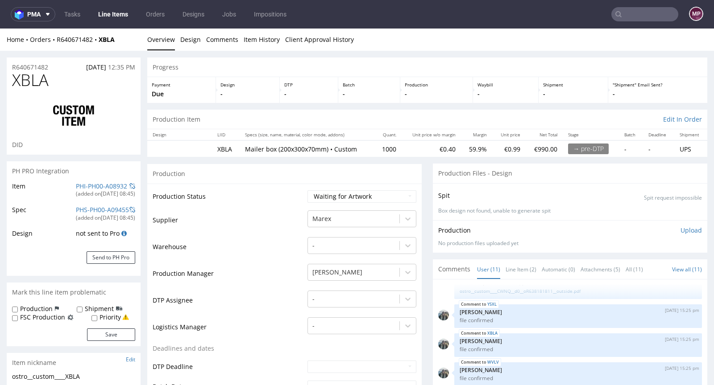
click at [495, 269] on li "User (11)" at bounding box center [491, 269] width 29 height 9
click at [507, 269] on link "Line Item (2)" at bounding box center [520, 269] width 31 height 19
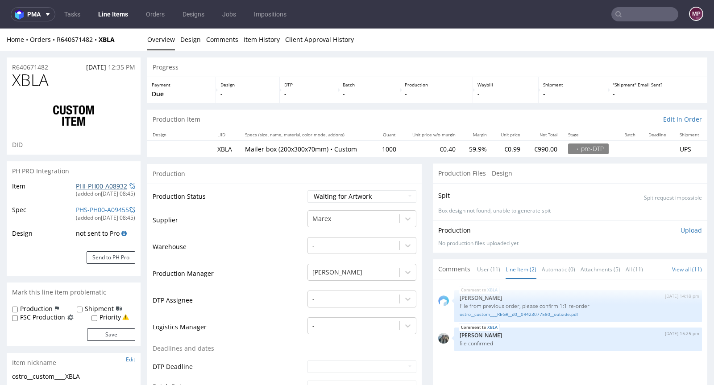
click at [107, 186] on link "PHI-PH00-A08932" at bounding box center [101, 186] width 51 height 8
click at [516, 313] on link "ostro__custom____REGR__d0__0R423077580__outside.pdf" at bounding box center [577, 314] width 237 height 7
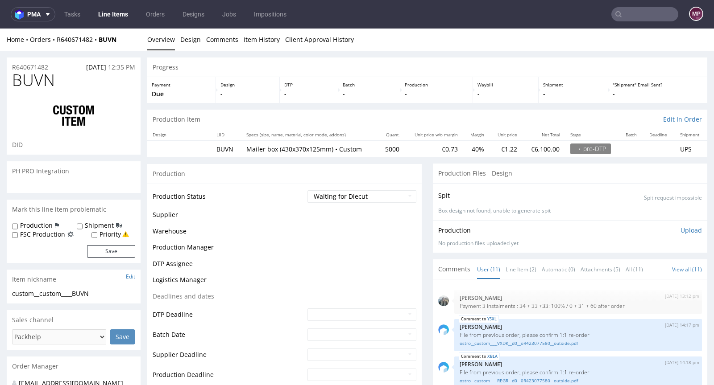
scroll to position [202, 0]
